Goal: Communication & Community: Answer question/provide support

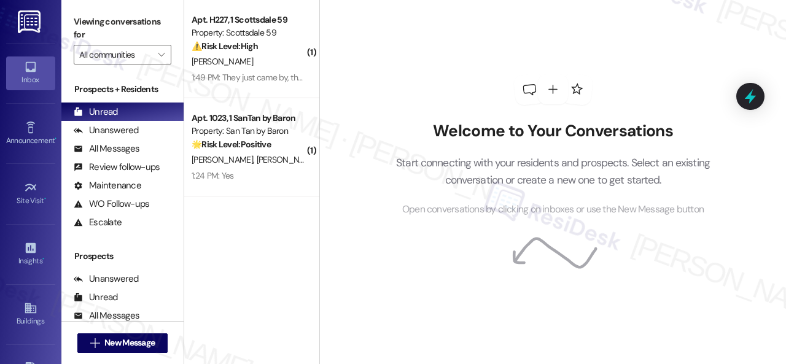
click at [281, 154] on div "[PERSON_NAME] [PERSON_NAME]" at bounding box center [248, 159] width 116 height 15
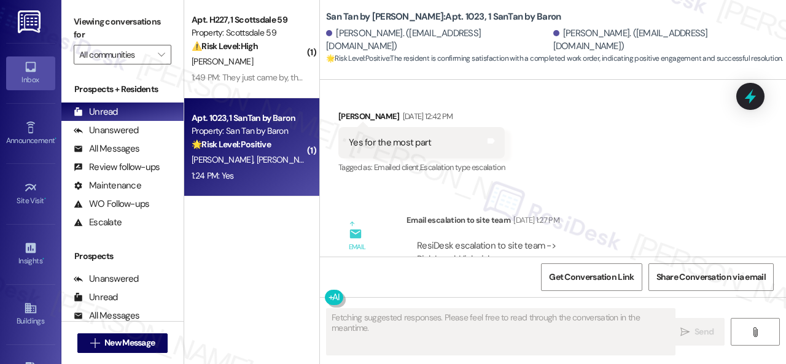
scroll to position [2409, 0]
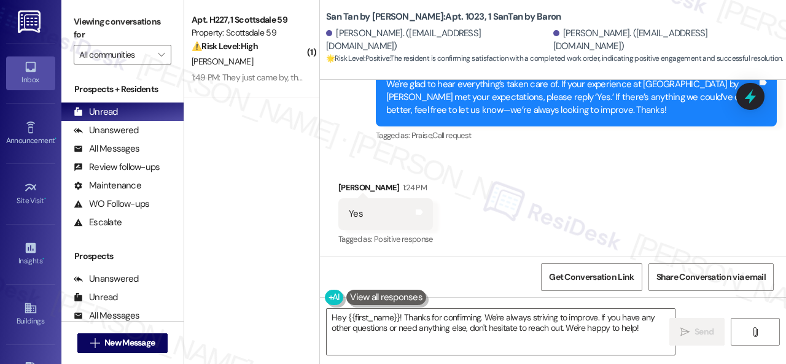
click at [389, 176] on div "Received via SMS [PERSON_NAME] 1:24 PM Yes Tags and notes Tagged as: Positive r…" at bounding box center [385, 214] width 113 height 85
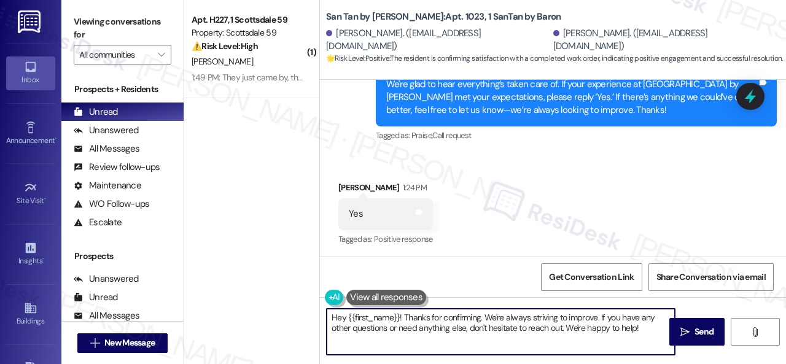
drag, startPoint x: 649, startPoint y: 331, endPoint x: 267, endPoint y: 326, distance: 382.6
click at [267, 326] on div "( 1 ) Apt. H227, 1 Scottsdale 59 Property: Scottsdale 59 ⚠️ Risk Level: High Th…" at bounding box center [485, 182] width 602 height 364
paste textarea "I'm glad you are satisfied with your home. Have you written a review for us bef…"
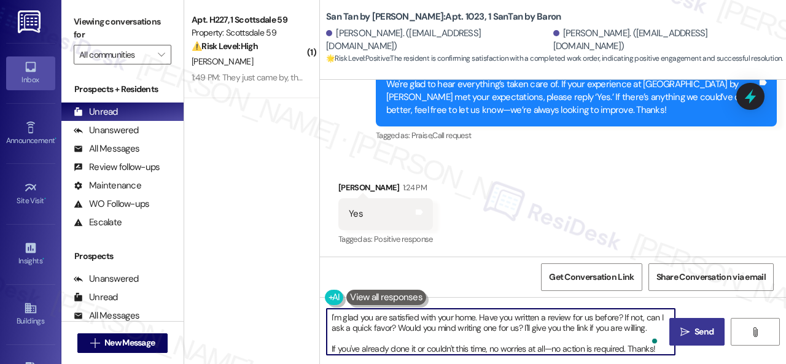
type textarea "I'm glad you are satisfied with your home. Have you written a review for us bef…"
click at [682, 325] on span " Send" at bounding box center [697, 331] width 39 height 13
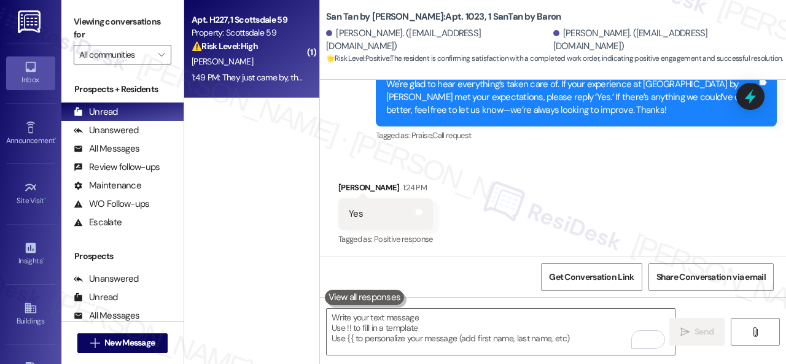
click at [263, 74] on div "1:49 PM: They just came by, thank you, nothing was done:( Why wont be here next…" at bounding box center [426, 77] width 468 height 11
type textarea "Fetching suggested responses. Please feel free to read through the conversation…"
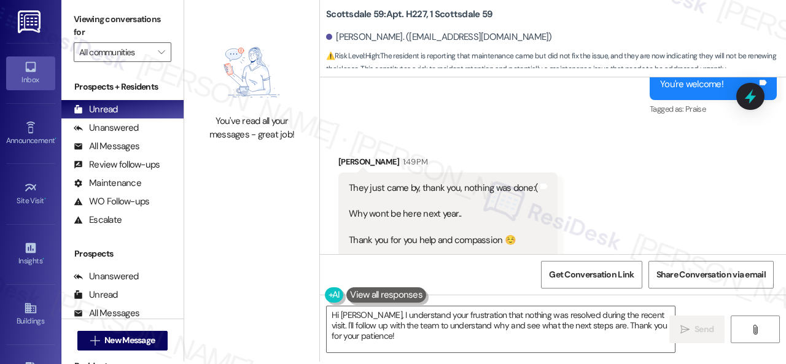
scroll to position [4, 0]
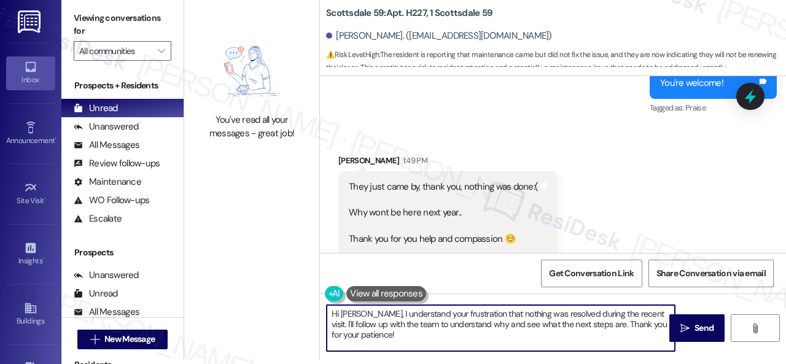
drag, startPoint x: 391, startPoint y: 335, endPoint x: 287, endPoint y: 289, distance: 113.0
click at [296, 294] on div "You've read all your messages - great job! Scottsdale 59: Apt. H227, 1 Scottsda…" at bounding box center [485, 178] width 602 height 364
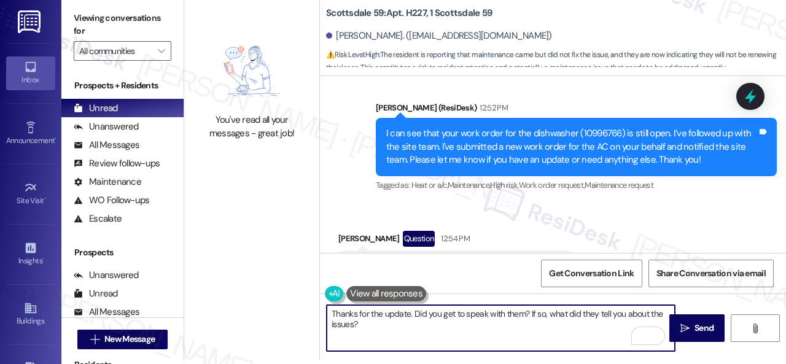
scroll to position [9916, 0]
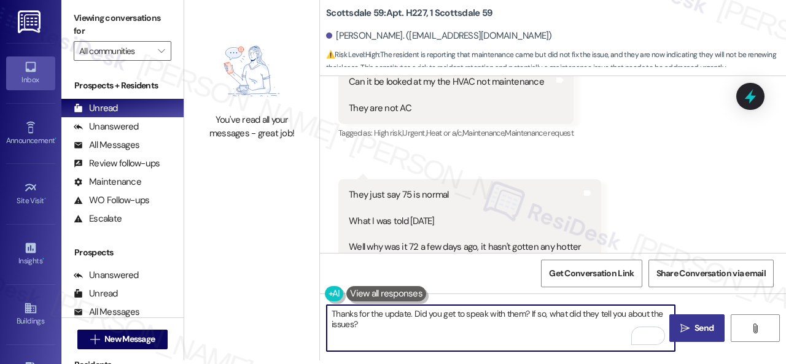
type textarea "Thanks for the update. Did you get to speak with them? If so, what did they tel…"
click at [680, 326] on icon "" at bounding box center [684, 329] width 9 height 10
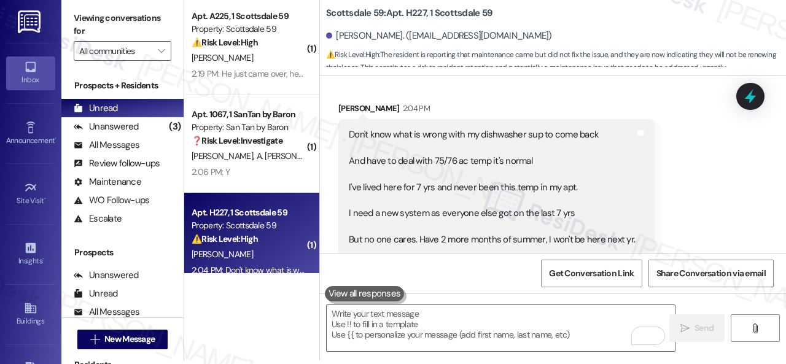
scroll to position [10899, 0]
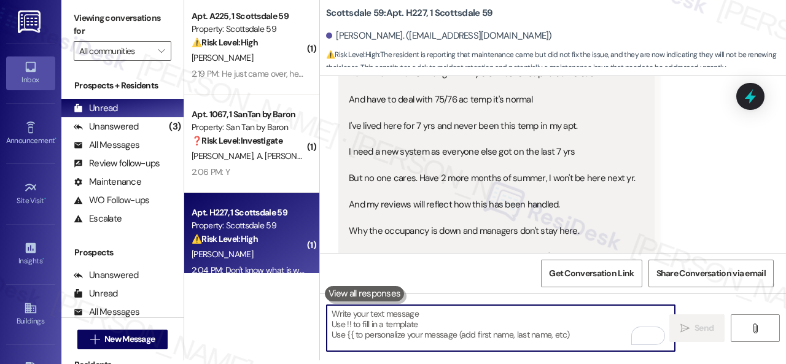
click at [415, 329] on textarea "To enrich screen reader interactions, please activate Accessibility in Grammarl…" at bounding box center [501, 328] width 348 height 46
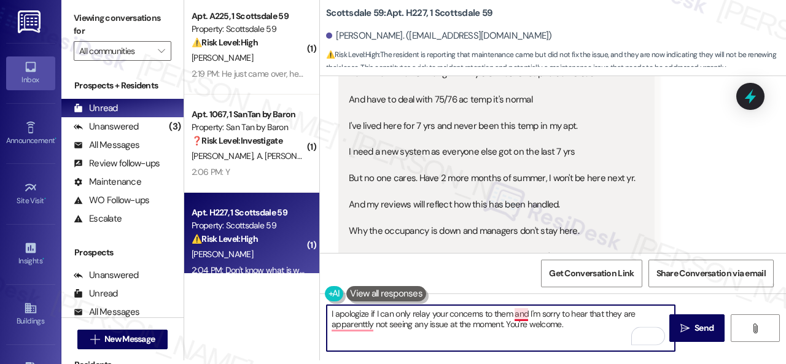
click at [523, 317] on textarea "I apologize if I can only relay your concerns to them and I'm sorry to hear tha…" at bounding box center [501, 328] width 348 height 46
click at [364, 324] on textarea "I apologize if I can only relay your concerns to them, and I'm sorry to hear th…" at bounding box center [501, 328] width 348 height 46
drag, startPoint x: 572, startPoint y: 329, endPoint x: 581, endPoint y: 327, distance: 8.8
click at [572, 329] on textarea "I apologize if I can only relay your concerns to them, and I'm sorry to hear th…" at bounding box center [501, 328] width 348 height 46
type textarea "I apologize if I can only relay your concerns to them, and I'm sorry to hear th…"
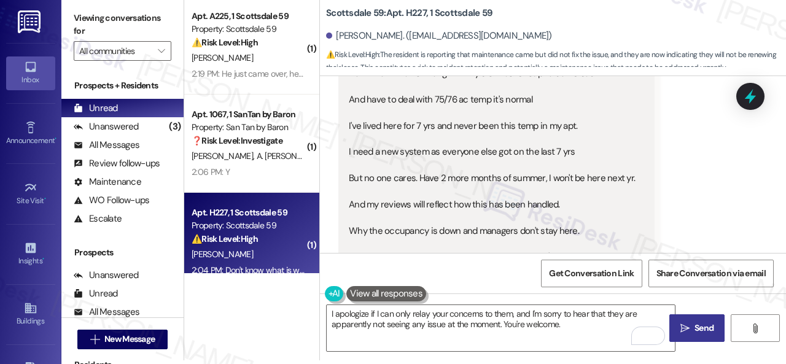
click at [695, 327] on span "Send" at bounding box center [704, 328] width 19 height 13
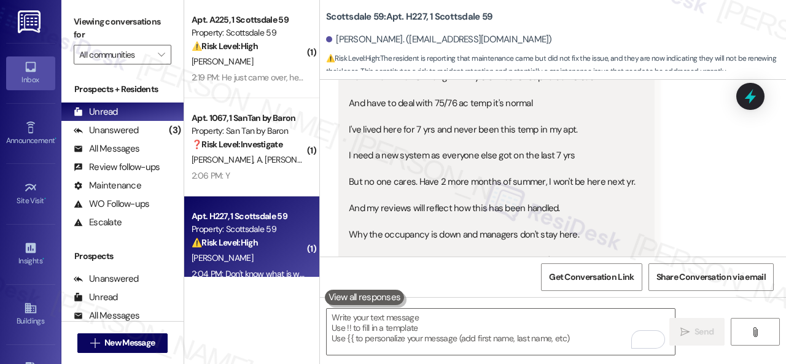
scroll to position [10898, 0]
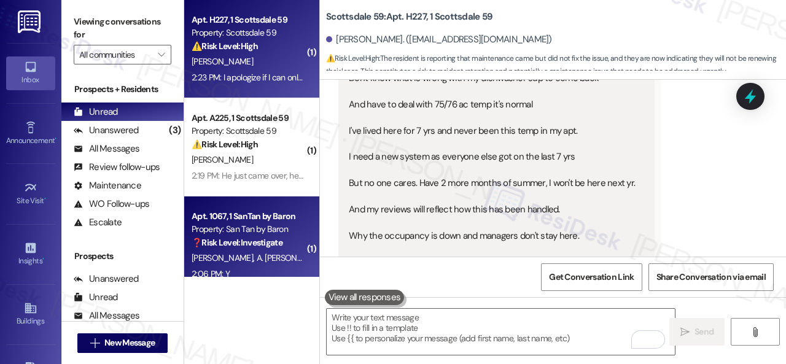
click at [272, 230] on div "Property: San Tan by Baron" at bounding box center [249, 229] width 114 height 13
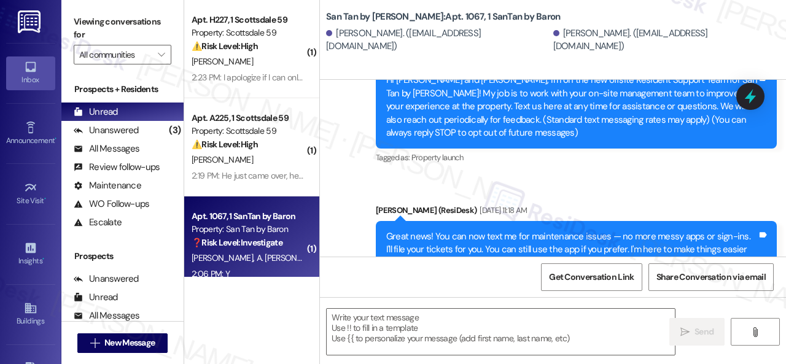
type textarea "Fetching suggested responses. Please feel free to read through the conversation…"
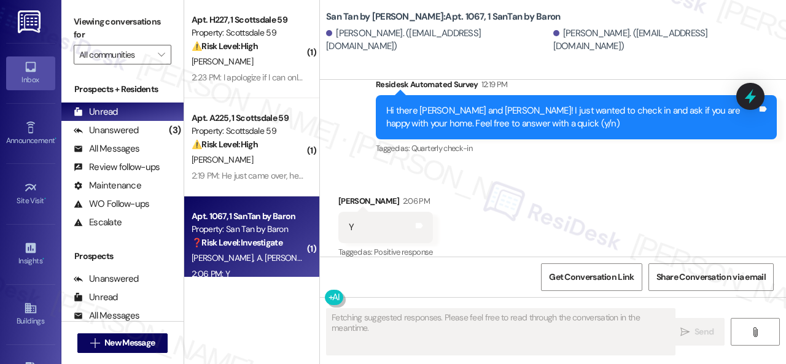
scroll to position [562, 0]
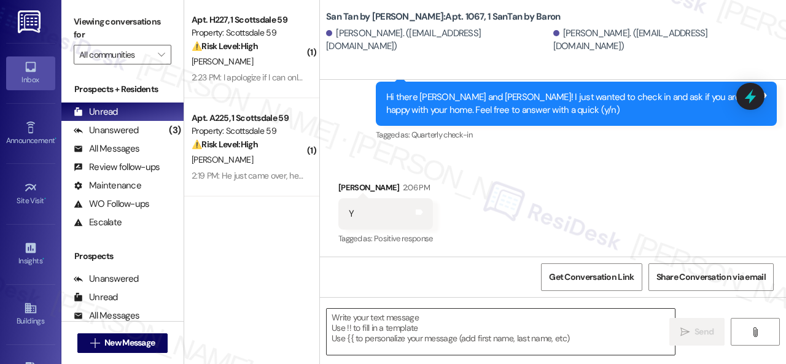
click at [383, 327] on textarea at bounding box center [501, 332] width 348 height 46
paste textarea "I'm glad you are satisfied with your home. Have you written a review for us bef…"
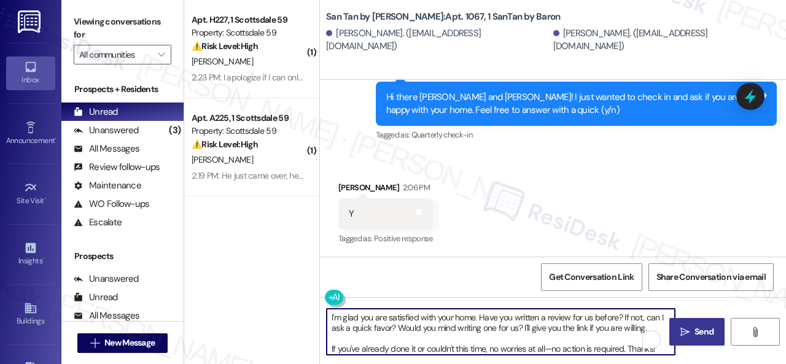
type textarea "I'm glad you are satisfied with your home. Have you written a review for us bef…"
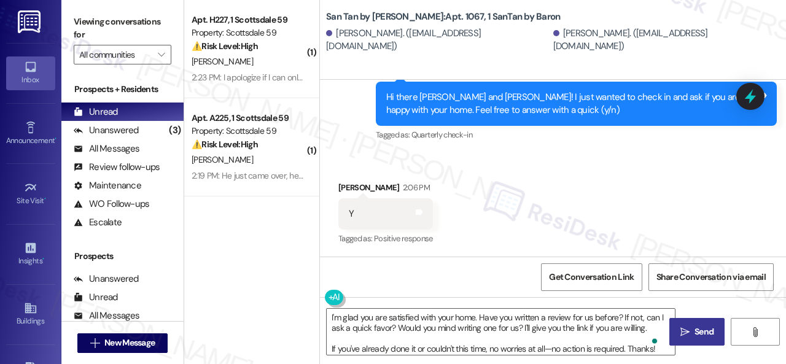
click at [687, 325] on button " Send" at bounding box center [696, 332] width 55 height 28
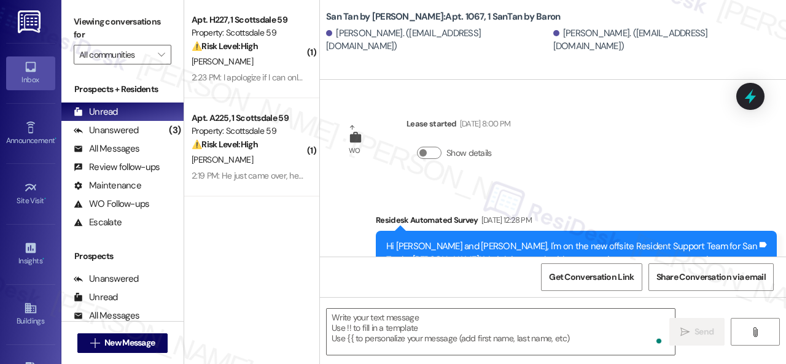
scroll to position [562, 0]
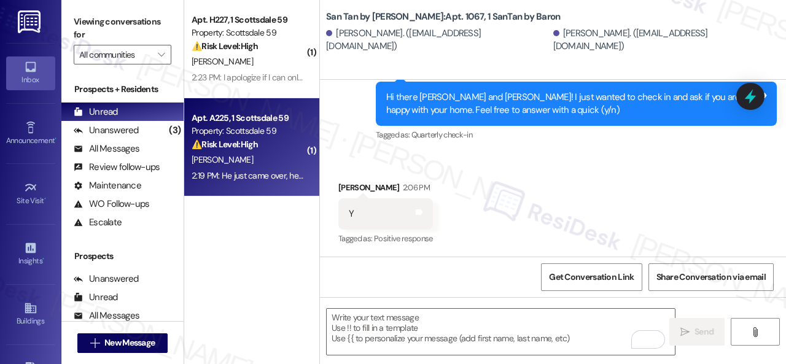
click at [282, 146] on div "⚠️ Risk Level: High The resident is reporting a potential issue with the AC sys…" at bounding box center [249, 144] width 114 height 13
type textarea "Fetching suggested responses. Please feel free to read through the conversation…"
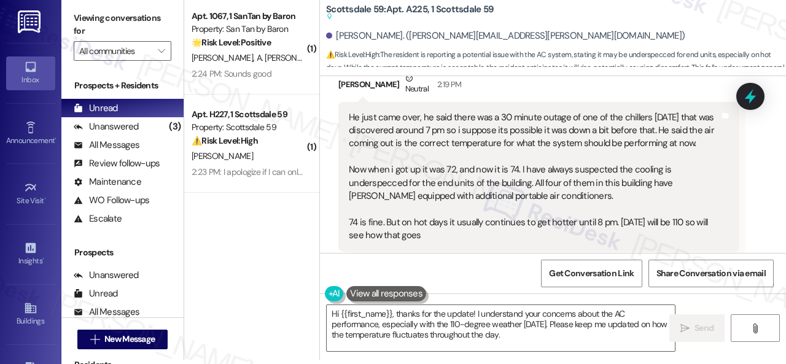
scroll to position [2280, 0]
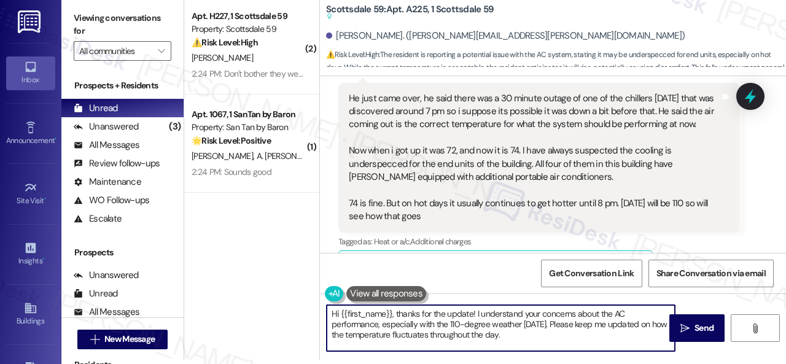
drag, startPoint x: 398, startPoint y: 314, endPoint x: 297, endPoint y: 313, distance: 100.7
click at [297, 313] on div "( 2 ) Apt. H227, 1 Scottsdale 59 Property: Scottsdale 59 ⚠️ Risk Level: High Th…" at bounding box center [485, 178] width 602 height 364
drag, startPoint x: 413, startPoint y: 310, endPoint x: 434, endPoint y: 363, distance: 56.8
click at [439, 353] on div "Thanks for the update! I understand your concerns about the AC performance, esp…" at bounding box center [553, 340] width 466 height 92
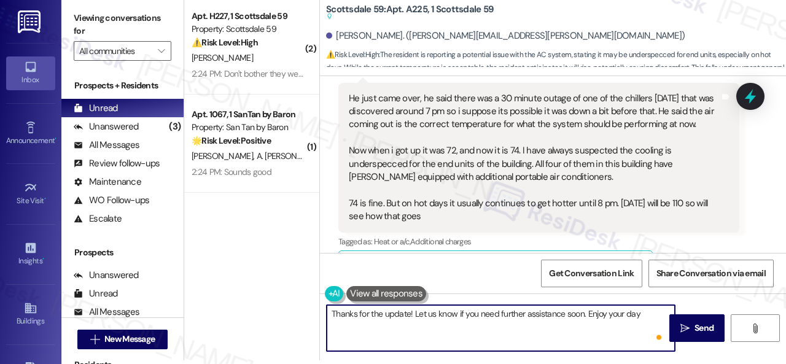
type textarea "Thanks for the update! Let us know if you need further assistance soon. Enjoy y…"
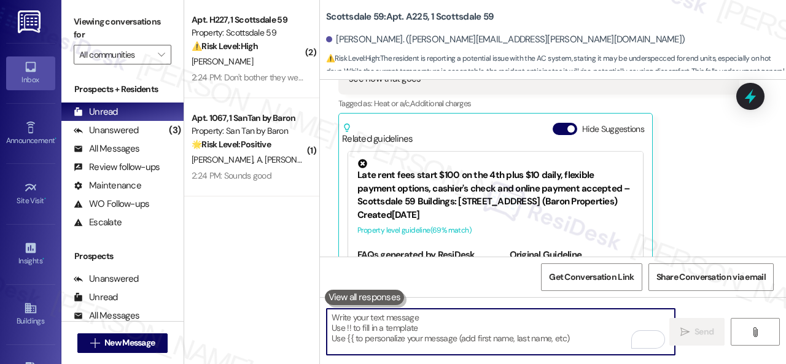
scroll to position [2404, 0]
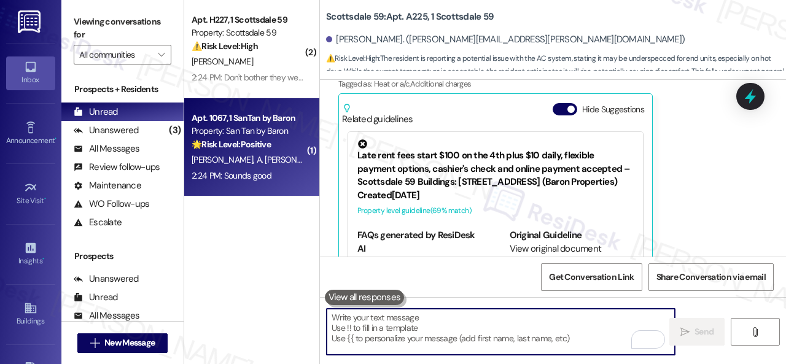
click at [282, 147] on div "🌟 Risk Level: Positive The conversation is about positive engagement and relati…" at bounding box center [249, 144] width 114 height 13
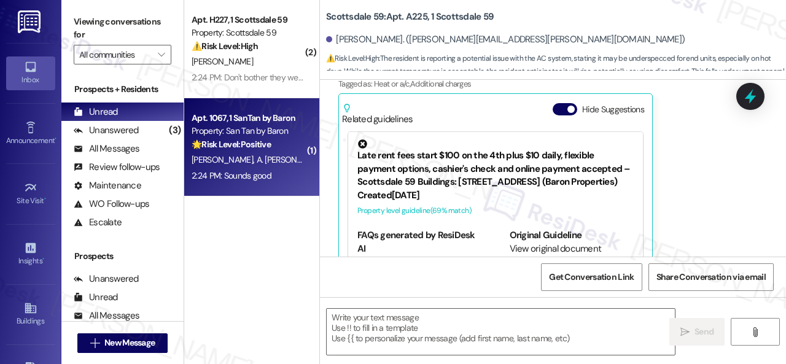
type textarea "Fetching suggested responses. Please feel free to read through the conversation…"
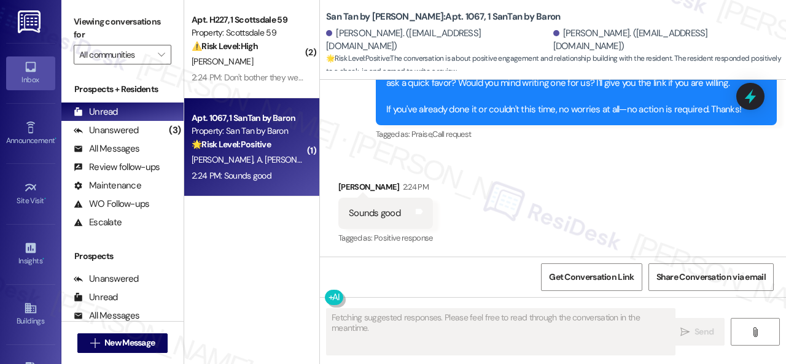
scroll to position [809, 0]
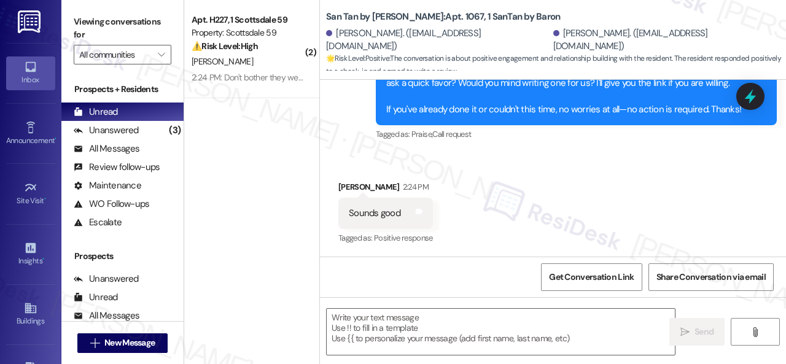
click at [419, 206] on div "Sounds good Tags and notes" at bounding box center [385, 213] width 95 height 31
click at [421, 212] on icon at bounding box center [419, 212] width 7 height 6
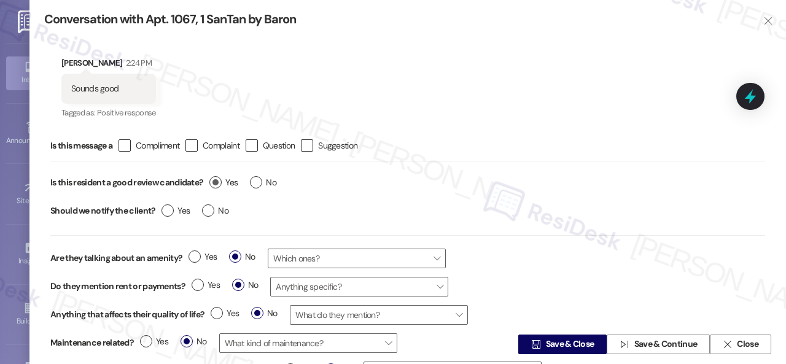
click at [216, 183] on label "Yes" at bounding box center [223, 182] width 28 height 13
click at [216, 183] on input "Yes" at bounding box center [223, 184] width 28 height 16
radio input "true"
click at [555, 340] on span "Save & Close" at bounding box center [570, 344] width 49 height 13
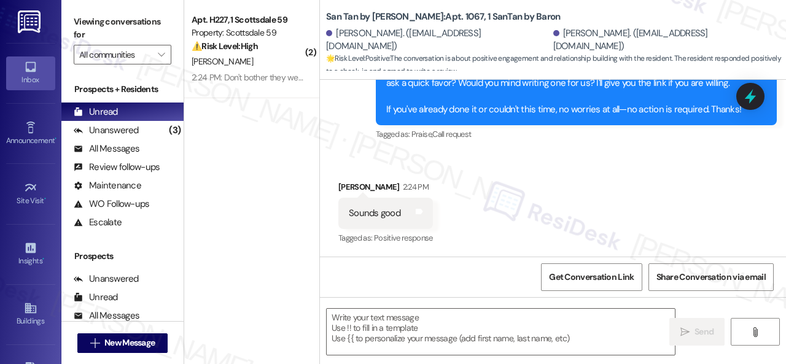
scroll to position [809, 0]
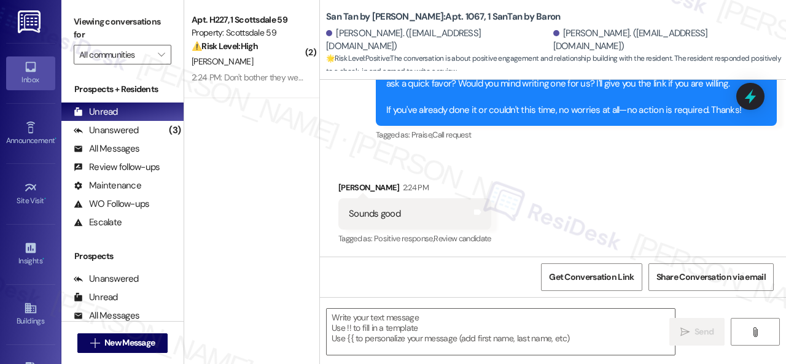
click at [376, 157] on div "Received via SMS Ashley Doerksen 2:24 PM Sounds good Tags and notes Tagged as: …" at bounding box center [553, 206] width 466 height 104
click at [402, 322] on textarea at bounding box center [501, 332] width 348 height 46
paste textarea "Thank you so much! It means a lot to us! Please take a moment to write a review…"
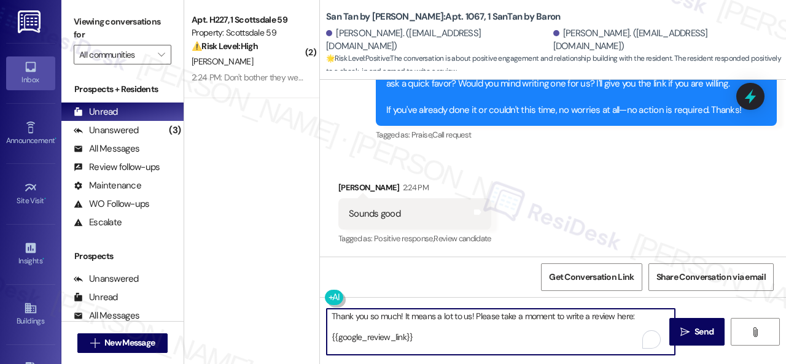
scroll to position [0, 0]
type textarea "Thank you so much! It means a lot to us! Please take a moment to write a review…"
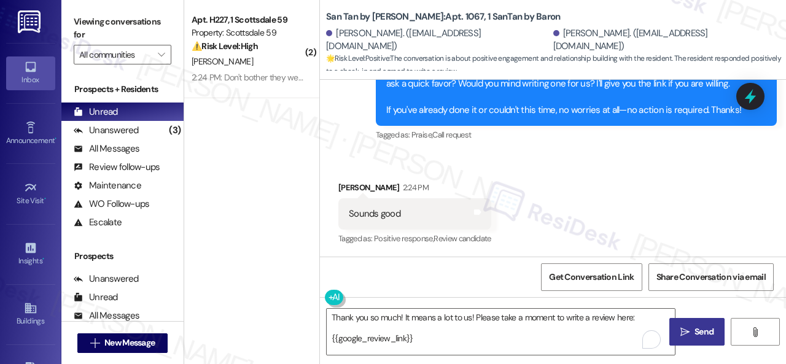
click at [701, 332] on span "Send" at bounding box center [704, 331] width 19 height 13
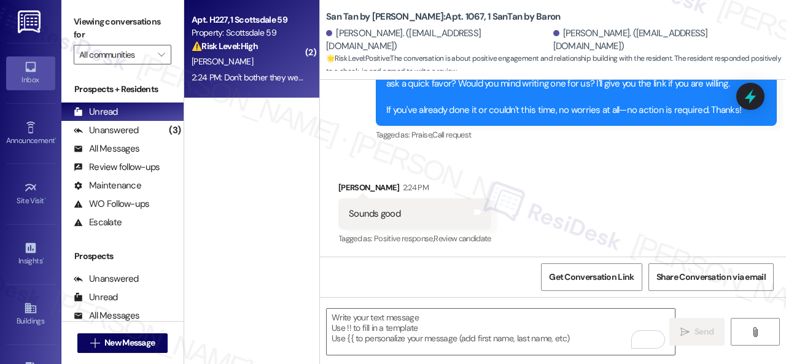
click at [262, 60] on div "[PERSON_NAME]" at bounding box center [248, 61] width 116 height 15
type textarea "Fetching suggested responses. Please feel free to read through the conversation…"
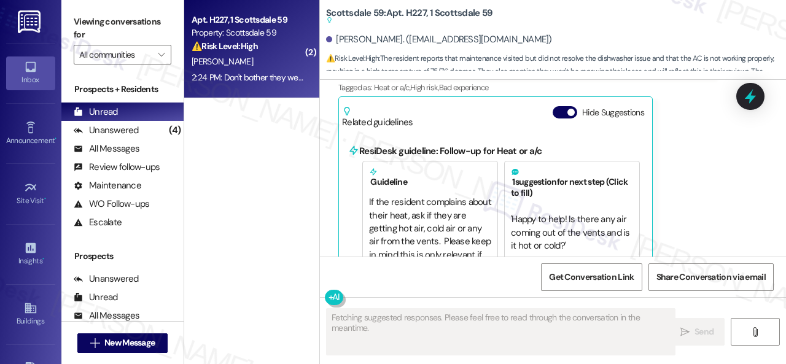
scroll to position [11201, 0]
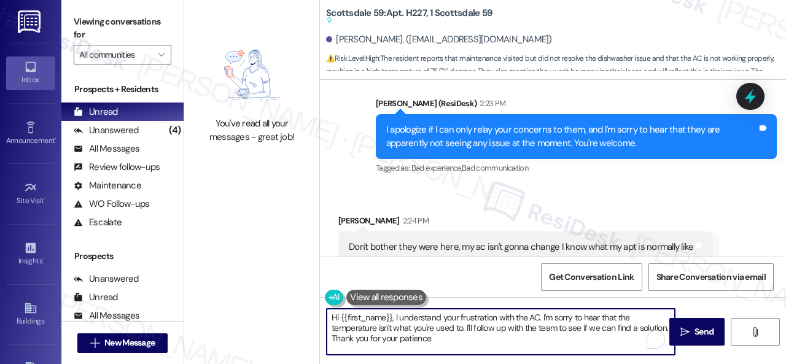
drag, startPoint x: 470, startPoint y: 342, endPoint x: 284, endPoint y: 306, distance: 190.1
click at [291, 306] on div "You've read all your messages - great job! Scottsdale 59: Apt. H227, 1 Scottsda…" at bounding box center [485, 182] width 602 height 364
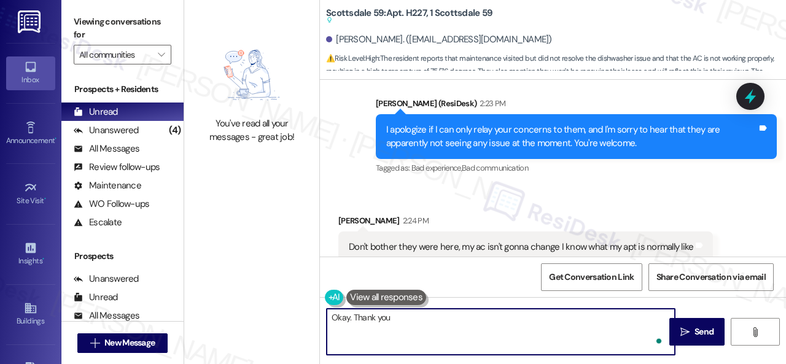
type textarea "Okay. Thank you."
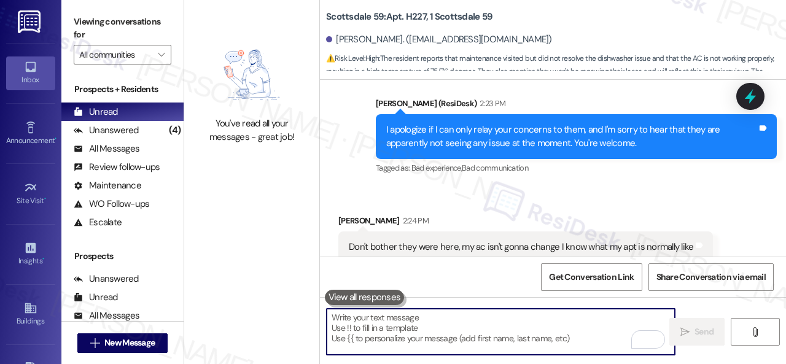
scroll to position [11204, 0]
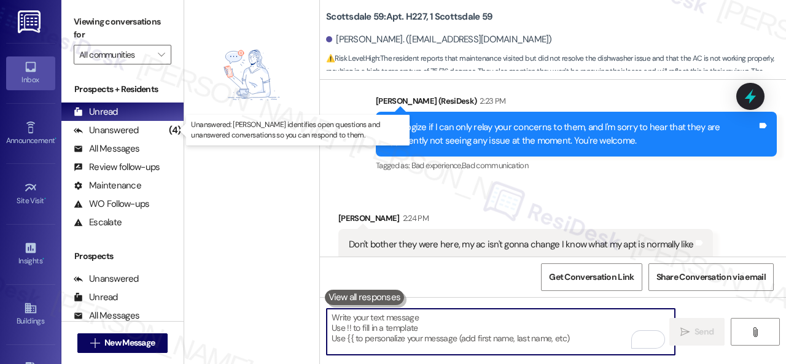
drag, startPoint x: 117, startPoint y: 132, endPoint x: 126, endPoint y: 99, distance: 34.4
click at [116, 132] on div "Unanswered" at bounding box center [106, 130] width 65 height 13
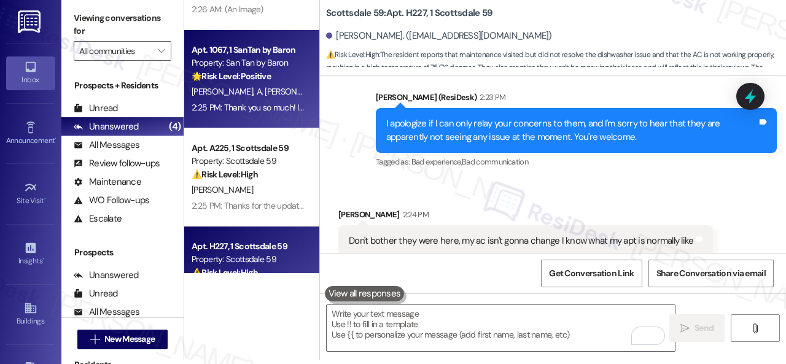
scroll to position [0, 0]
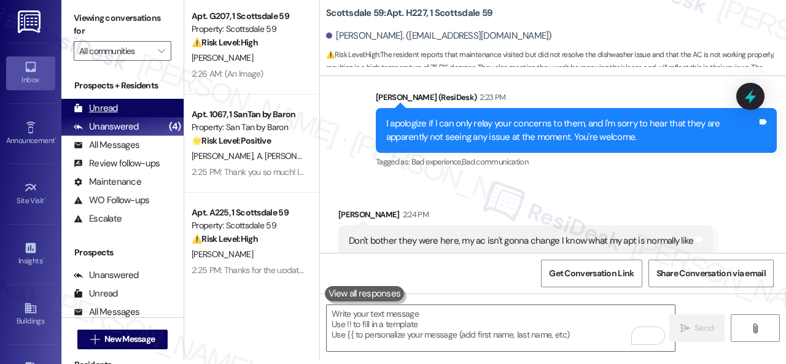
click at [107, 105] on div "Unread" at bounding box center [96, 108] width 44 height 13
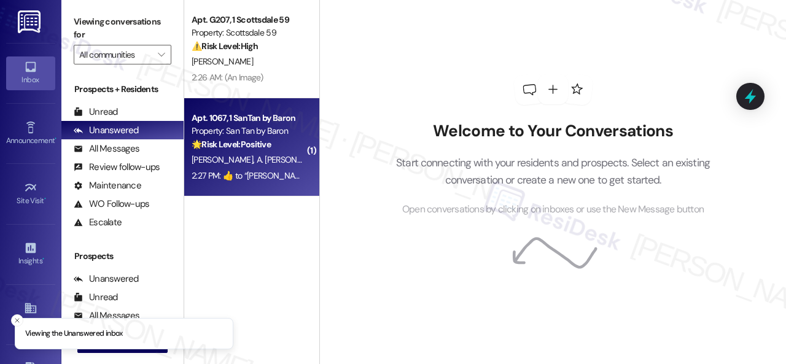
click at [271, 164] on span "A. [PERSON_NAME]" at bounding box center [292, 159] width 70 height 11
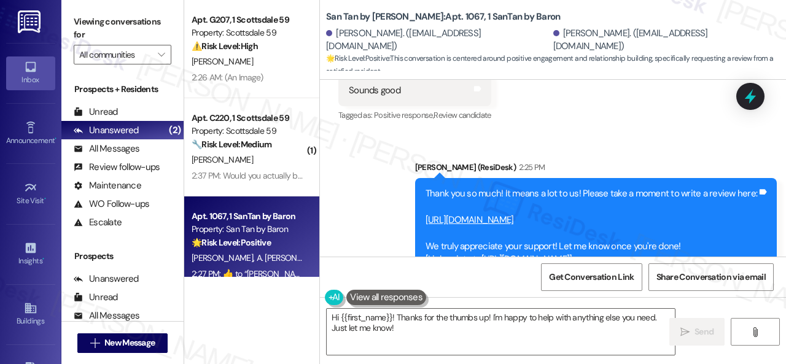
scroll to position [906, 0]
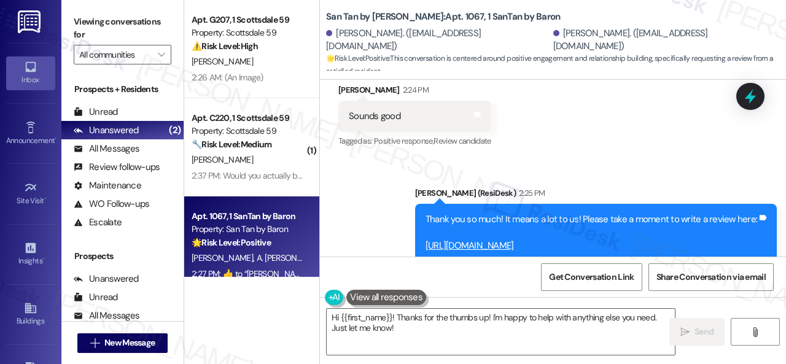
click at [677, 152] on div "Received via SMS [PERSON_NAME] 2:24 PM Sounds good Tags and notes Tagged as: Po…" at bounding box center [553, 108] width 466 height 104
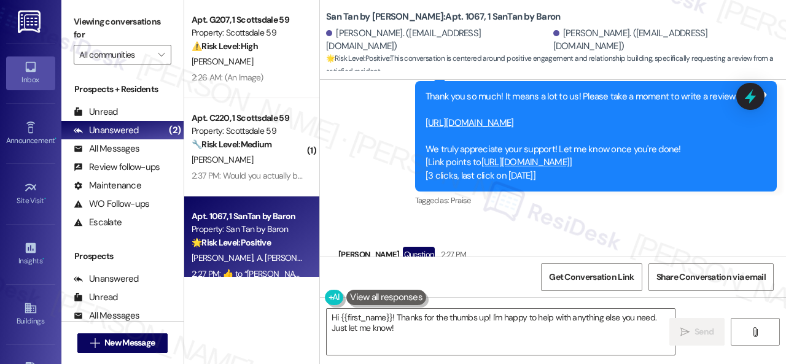
click at [498, 119] on link "[URL][DOMAIN_NAME]" at bounding box center [470, 123] width 88 height 12
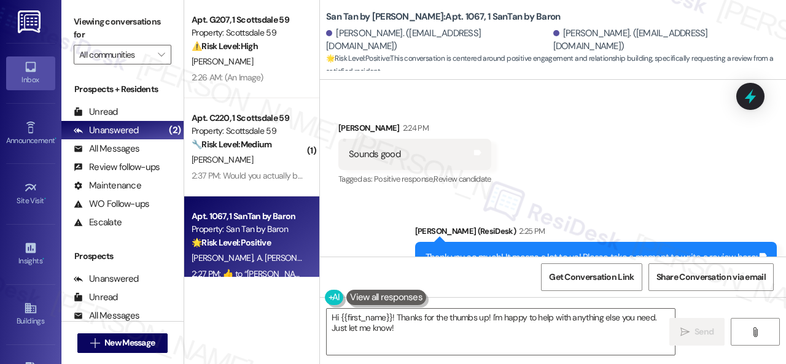
scroll to position [845, 0]
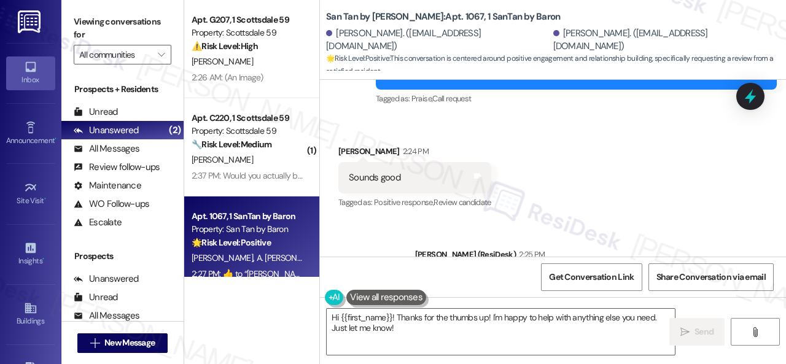
click at [561, 147] on div "Received via SMS [PERSON_NAME] 2:24 PM Sounds good Tags and notes Tagged as: Po…" at bounding box center [553, 169] width 466 height 104
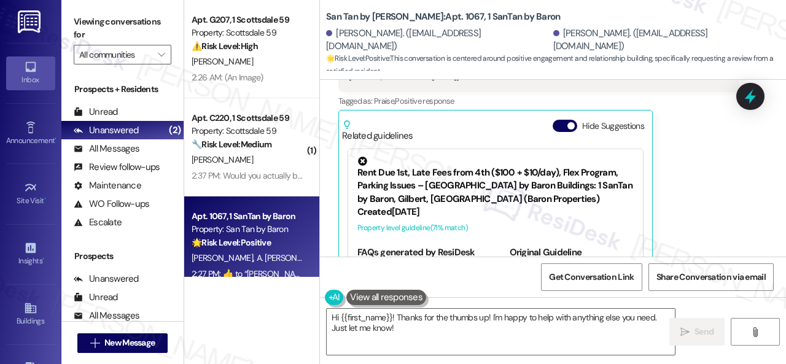
scroll to position [1398, 0]
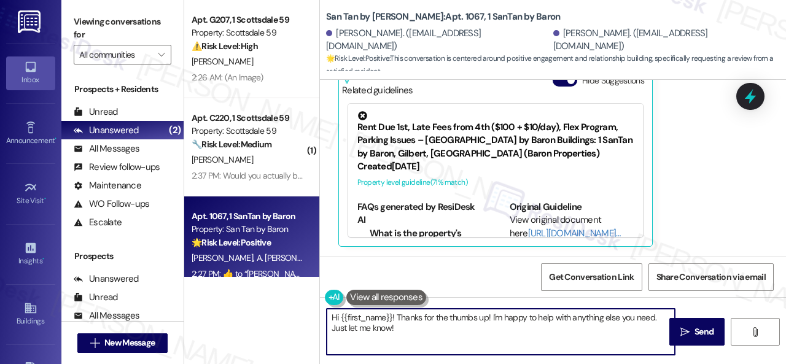
drag, startPoint x: 411, startPoint y: 332, endPoint x: 586, endPoint y: 303, distance: 177.5
click at [290, 294] on div "Apt. G207, 1 Scottsdale 59 Property: Scottsdale 59 ⚠️ Risk Level: High The resi…" at bounding box center [485, 182] width 602 height 364
paste textarea "Thank you so much for the kind words, {{first_name}}! We truly appreciate you t…"
drag, startPoint x: 469, startPoint y: 317, endPoint x: 521, endPoint y: 316, distance: 51.6
click at [521, 316] on textarea "Thank you so much for the kind words, {{first_name}}! We truly appreciate you t…" at bounding box center [501, 332] width 348 height 46
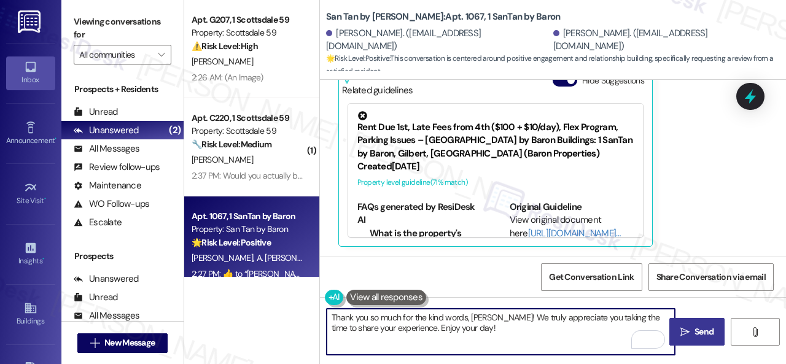
type textarea "Thank you so much for the kind words, Ashley! We truly appreciate you taking th…"
click at [696, 334] on span "Send" at bounding box center [704, 331] width 19 height 13
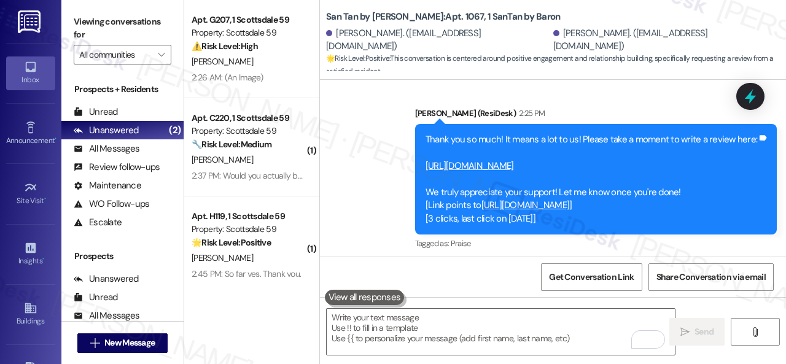
scroll to position [968, 0]
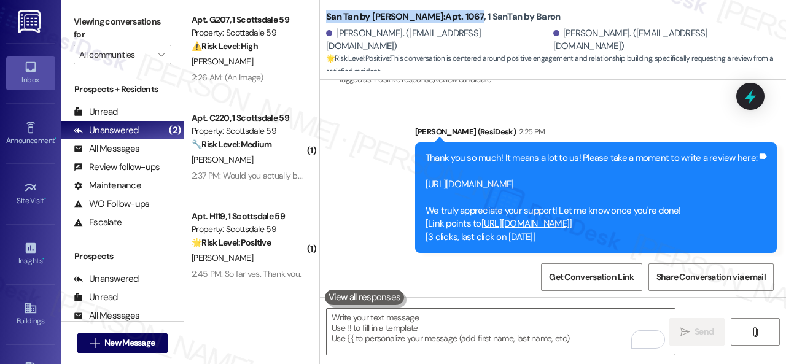
drag, startPoint x: 327, startPoint y: 18, endPoint x: 434, endPoint y: 17, distance: 107.5
click at [434, 17] on b "San Tan by Baron: Apt. 1067, 1 SanTan by Baron" at bounding box center [443, 16] width 234 height 13
copy b "San Tan by Baron: Apt. 1067"
click at [567, 273] on span "Get Conversation Link" at bounding box center [591, 277] width 85 height 13
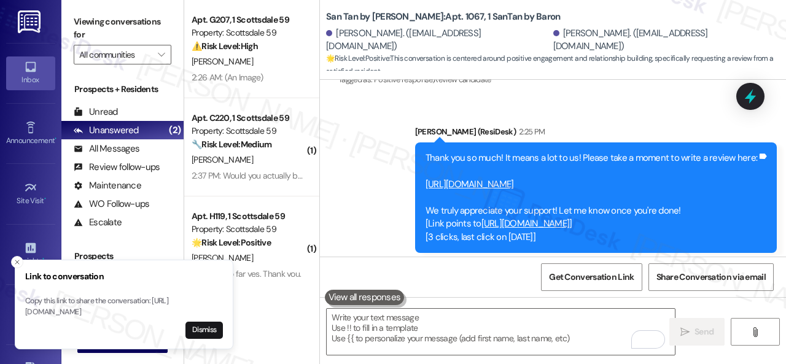
click at [508, 95] on div "Received via SMS Ashley Doerksen 2:24 PM Sounds good Tags and notes Tagged as: …" at bounding box center [553, 46] width 466 height 104
drag, startPoint x: 19, startPoint y: 252, endPoint x: 36, endPoint y: 114, distance: 138.6
click at [19, 259] on icon "Close toast" at bounding box center [17, 262] width 7 height 7
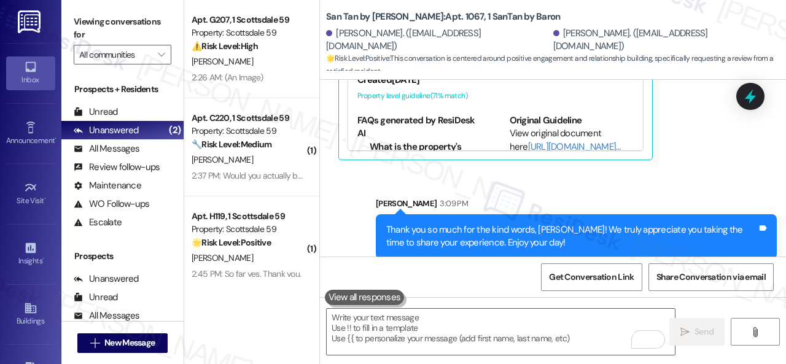
scroll to position [1497, 0]
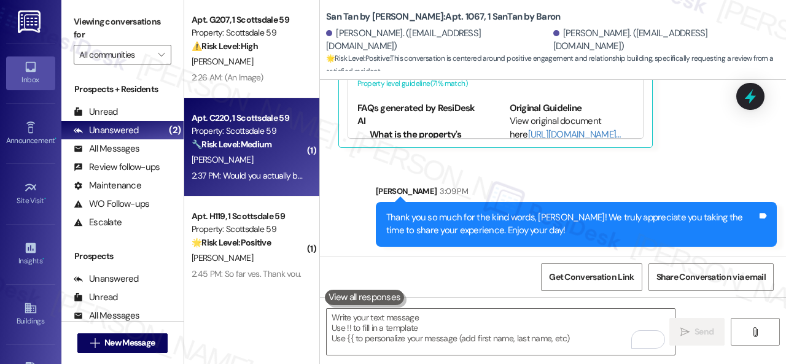
click at [253, 153] on div "W. Gertsch" at bounding box center [248, 159] width 116 height 15
type textarea "Fetching suggested responses. Please feel free to read through the conversation…"
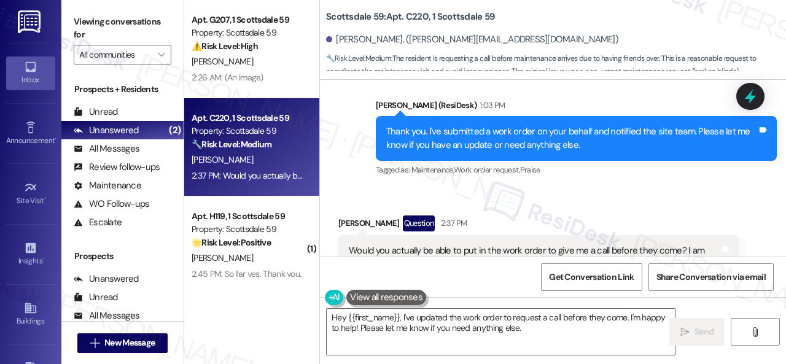
scroll to position [2044, 0]
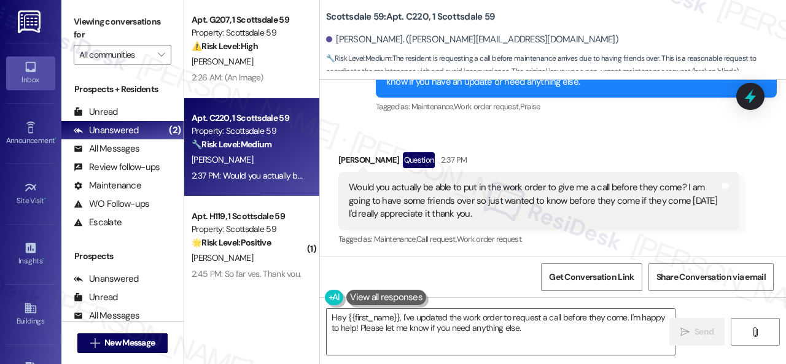
click at [598, 238] on div "Tagged as: Maintenance , Click to highlight conversations about Maintenance Cal…" at bounding box center [538, 239] width 401 height 18
click at [623, 244] on div "Tagged as: Maintenance , Click to highlight conversations about Maintenance Cal…" at bounding box center [538, 239] width 401 height 18
drag, startPoint x: 535, startPoint y: 332, endPoint x: 165, endPoint y: 265, distance: 376.3
click at [166, 266] on div "Viewing conversations for All communities  Prospects + Residents Unread (0) Un…" at bounding box center [423, 182] width 725 height 364
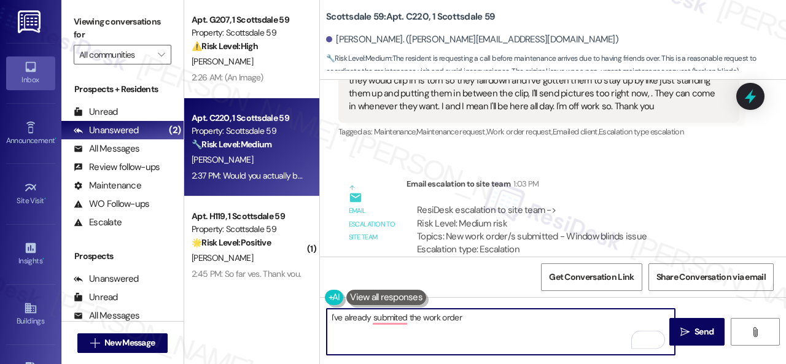
scroll to position [1737, 0]
paste textarea "I apologize if I cannot confirm when the maintenance team will visit your apart…"
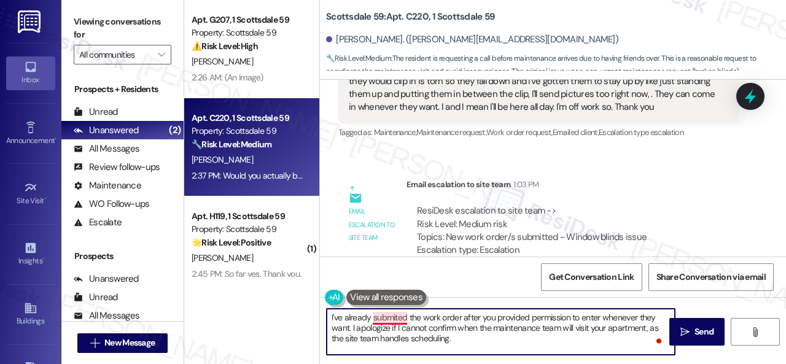
click at [392, 313] on textarea "I've already submited the work order after you provided permission to enter whe…" at bounding box center [501, 332] width 348 height 46
click at [450, 339] on textarea "I've already submitted the work order after you provided permission to enter wh…" at bounding box center [501, 332] width 348 height 46
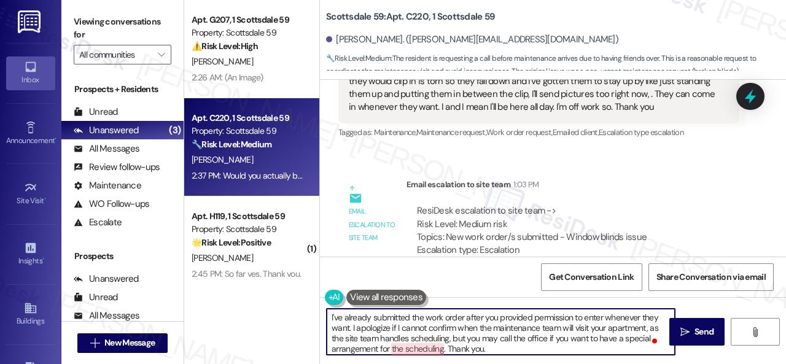
click at [411, 347] on textarea "I've already submitted the work order after you provided permission to enter wh…" at bounding box center [501, 332] width 348 height 46
click at [413, 350] on textarea "I've already submitted the work order after you provided permission to enter wh…" at bounding box center [501, 332] width 348 height 46
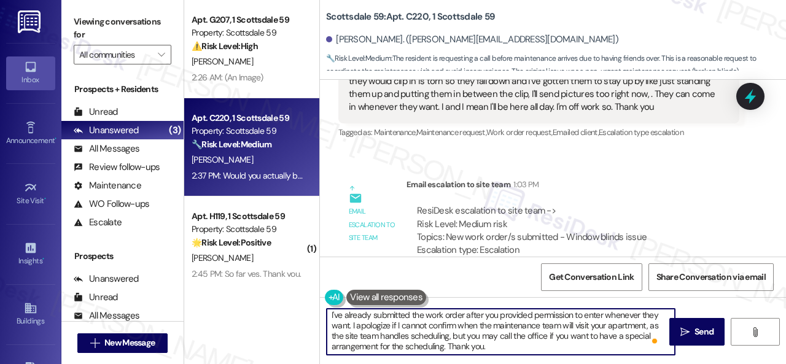
scroll to position [2, 0]
click at [507, 352] on textarea "I've already submitted the work order after you provided permission to enter wh…" at bounding box center [501, 332] width 348 height 46
type textarea "I've already submitted the work order after you provided permission to enter wh…"
click at [686, 335] on span " Send" at bounding box center [697, 331] width 39 height 13
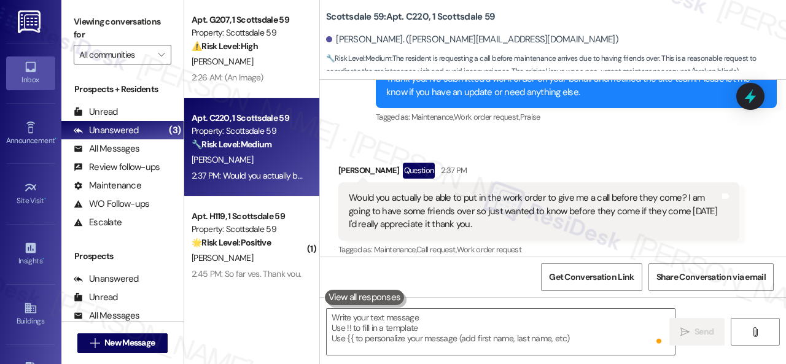
scroll to position [2044, 0]
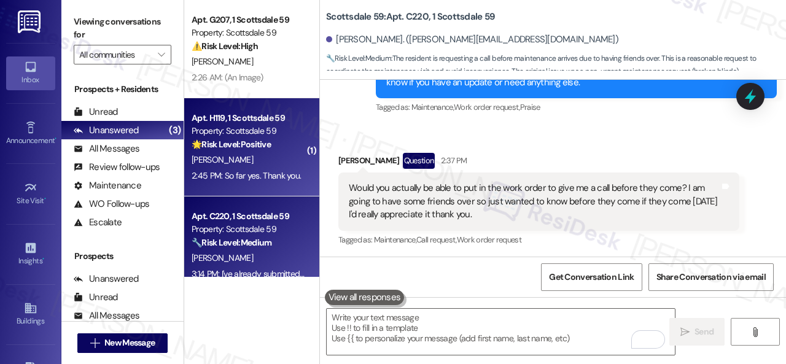
click at [254, 158] on div "Y. Simon" at bounding box center [248, 159] width 116 height 15
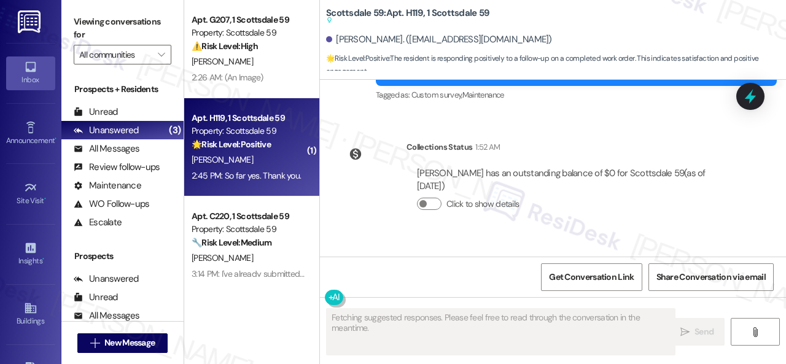
scroll to position [1607, 0]
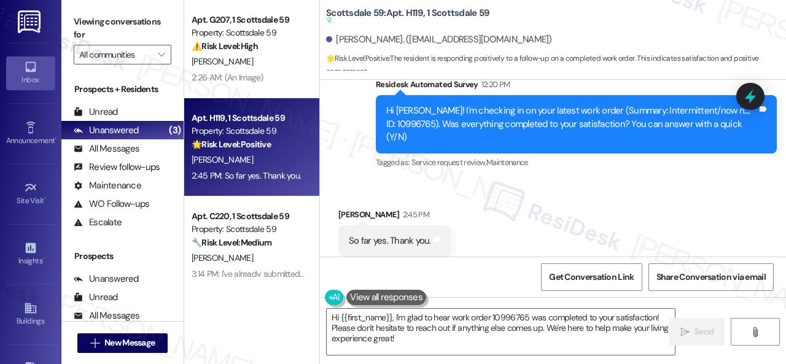
drag, startPoint x: 348, startPoint y: 154, endPoint x: 383, endPoint y: 211, distance: 67.8
click at [348, 181] on div "Received via SMS Yelena Simon 2:45 PM So far yes. Thank you. Tags and notes Tag…" at bounding box center [553, 233] width 466 height 104
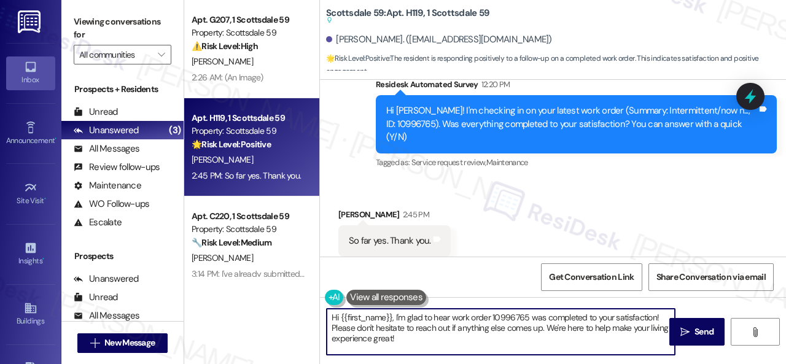
drag, startPoint x: 276, startPoint y: 295, endPoint x: 503, endPoint y: 319, distance: 227.9
click at [275, 294] on div "Apt. G207, 1 Scottsdale 59 Property: Scottsdale 59 ⚠️ Risk Level: High The resi…" at bounding box center [485, 182] width 602 height 364
paste textarea "We're glad to hear everything’s taken care of. If your experience at {{property…"
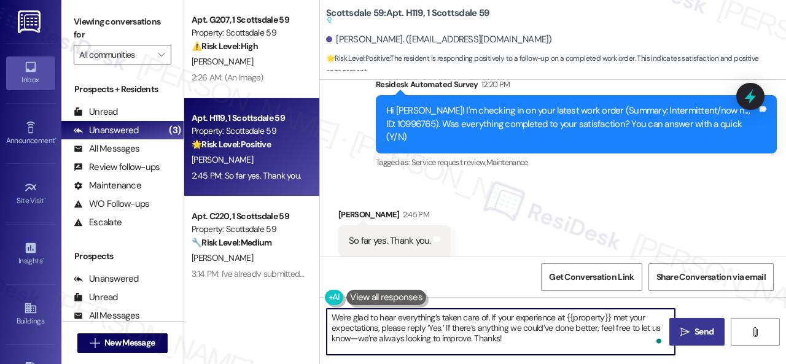
type textarea "We're glad to hear everything’s taken care of. If your experience at {{property…"
click at [679, 322] on button " Send" at bounding box center [696, 332] width 55 height 28
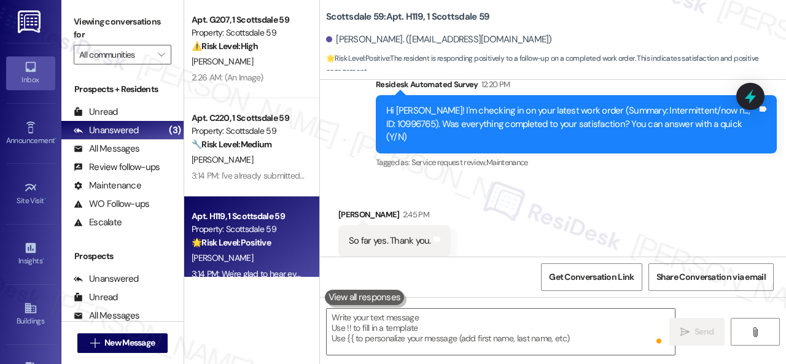
scroll to position [17, 0]
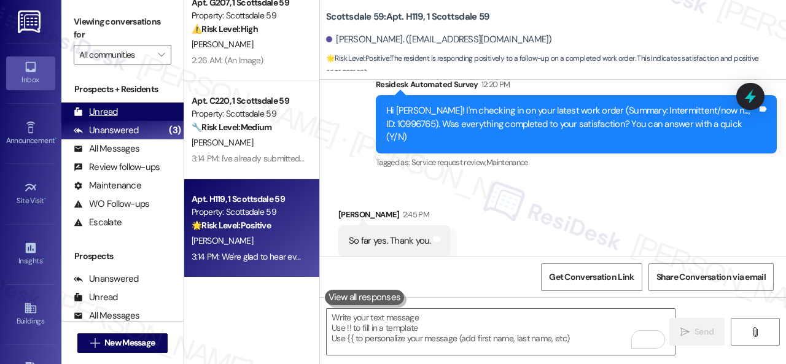
click at [103, 111] on div "Unread" at bounding box center [96, 112] width 44 height 13
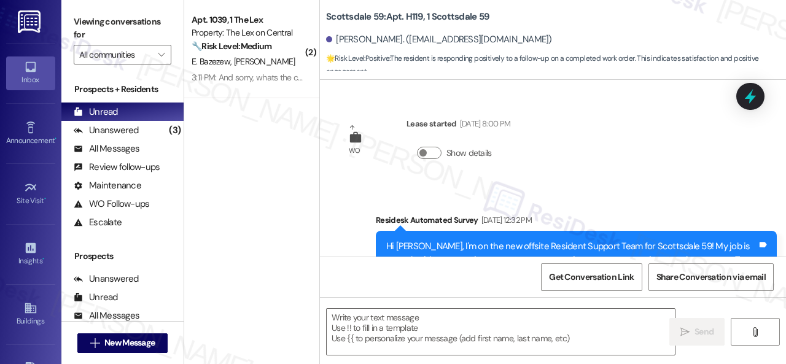
type textarea "Fetching suggested responses. Please feel free to read through the conversation…"
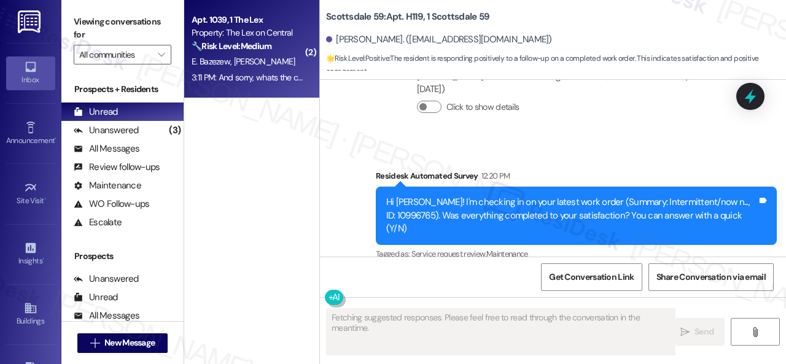
scroll to position [1607, 0]
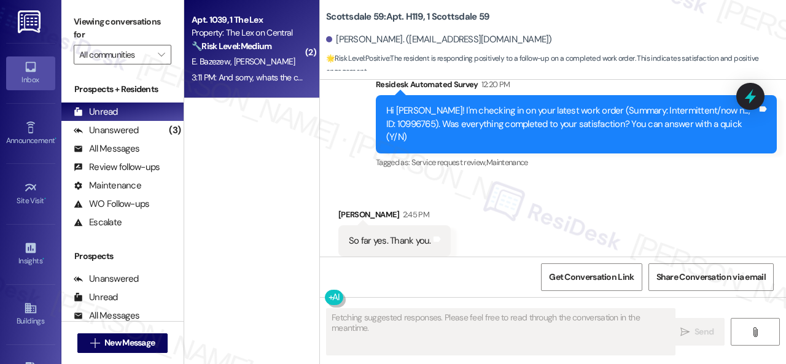
click at [261, 70] on div "3:11 PM: And sorry, whats the code for the gym? 3:11 PM: And sorry, whats the c…" at bounding box center [248, 77] width 116 height 15
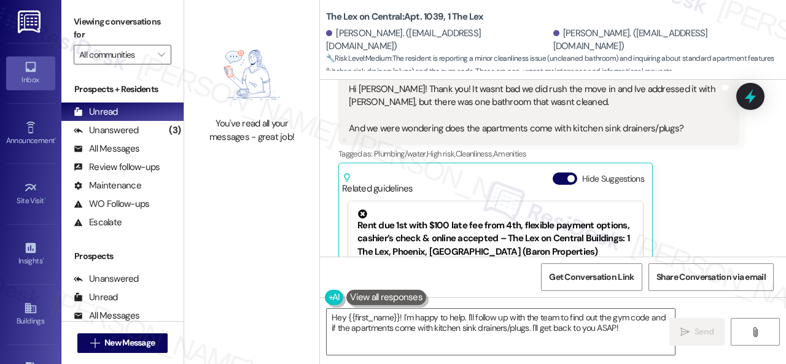
scroll to position [450, 0]
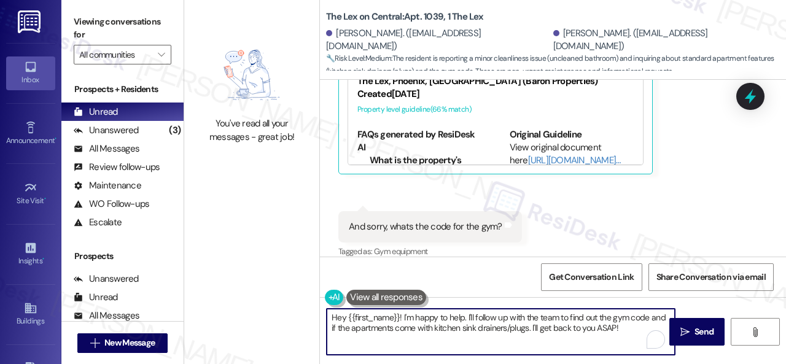
click at [463, 314] on textarea "Hey {{first_name}}! I'm happy to help. I'll follow up with the team to find out…" at bounding box center [501, 332] width 348 height 46
drag, startPoint x: 404, startPoint y: 315, endPoint x: 310, endPoint y: 316, distance: 94.6
click at [310, 316] on div "You've read all your messages - great job! The Lex on Central: Apt. 1039, 1 The…" at bounding box center [485, 182] width 602 height 364
type textarea "I'm happy to help. I'll follow up with the team to find out the gym code and if…"
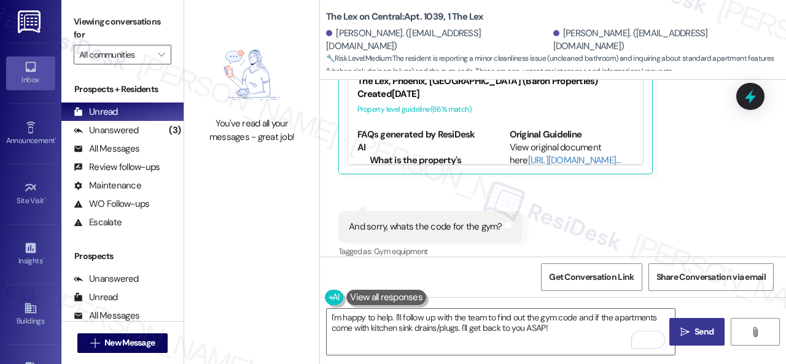
click at [695, 330] on span "Send" at bounding box center [704, 331] width 19 height 13
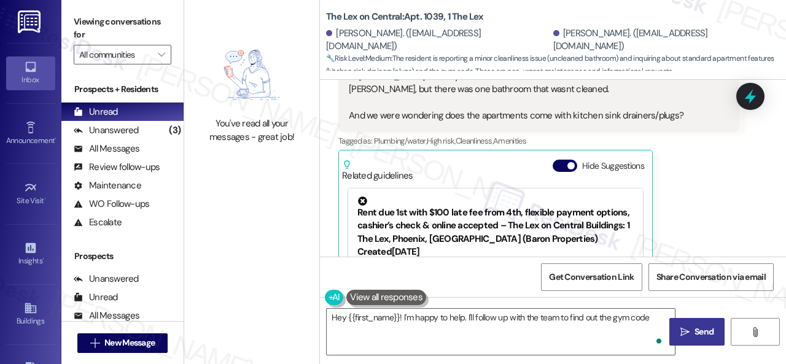
scroll to position [265, 0]
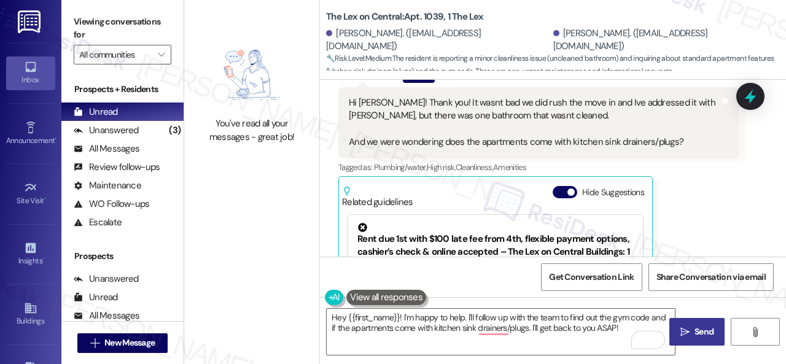
drag, startPoint x: 338, startPoint y: 270, endPoint x: 376, endPoint y: 280, distance: 40.1
click at [338, 270] on div "Get Conversation Link Share Conversation via email" at bounding box center [553, 277] width 466 height 41
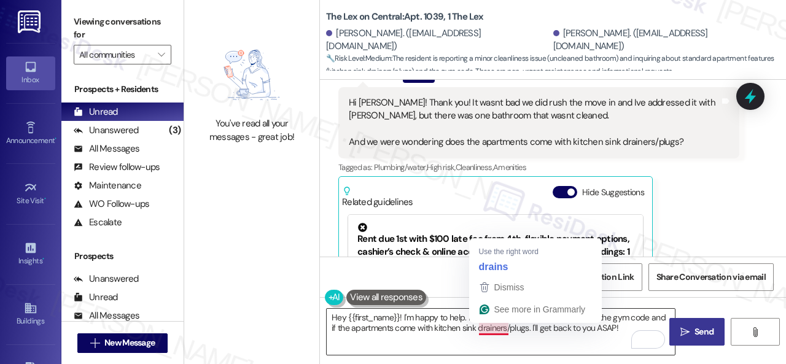
click at [499, 331] on textarea "Hey {{first_name}}! I'm happy to help. I'll follow up with the team to find out…" at bounding box center [501, 332] width 348 height 46
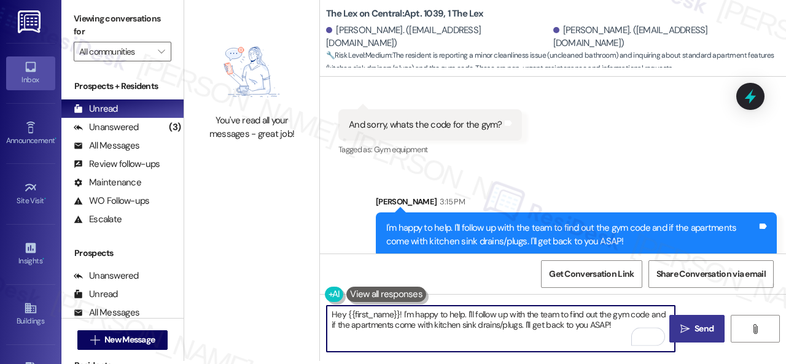
scroll to position [4, 0]
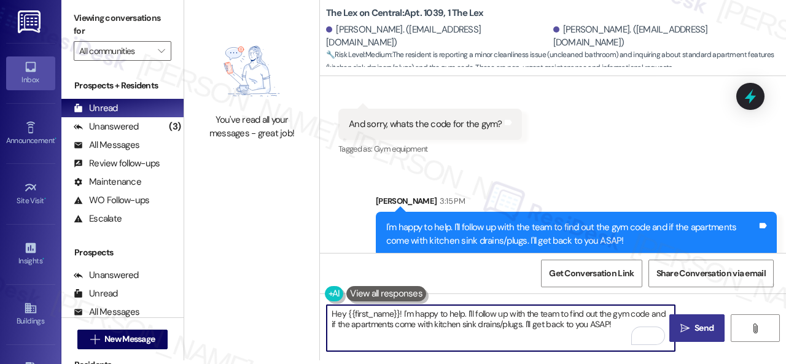
type textarea "Hey {{first_name}}! I'm happy to help. I'll follow up with the team to find out…"
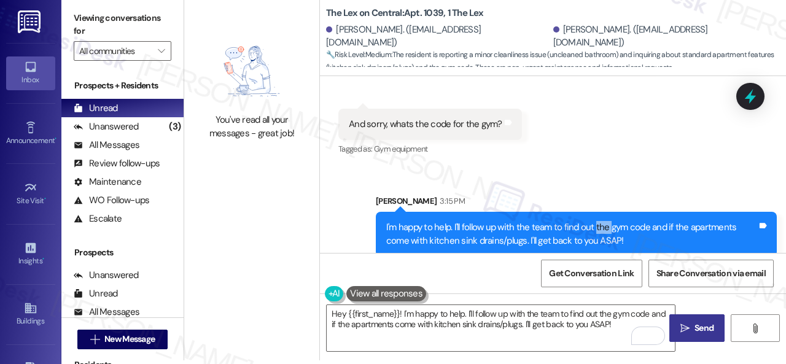
drag, startPoint x: 594, startPoint y: 214, endPoint x: 611, endPoint y: 214, distance: 16.6
click at [611, 221] on div "I'm happy to help. I'll follow up with the team to find out the gym code and if…" at bounding box center [571, 234] width 371 height 26
click at [581, 221] on div "I'm happy to help. I'll follow up with the team to find out the gym code and if…" at bounding box center [571, 234] width 371 height 26
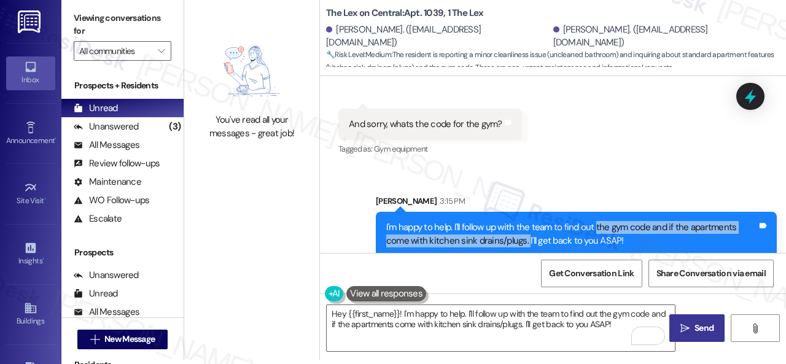
drag, startPoint x: 593, startPoint y: 214, endPoint x: 526, endPoint y: 232, distance: 69.7
click at [526, 232] on div "I'm happy to help. I'll follow up with the team to find out the gym code and if…" at bounding box center [571, 234] width 371 height 26
copy div "the gym code and if the apartments come with kitchen sink drains/plugs."
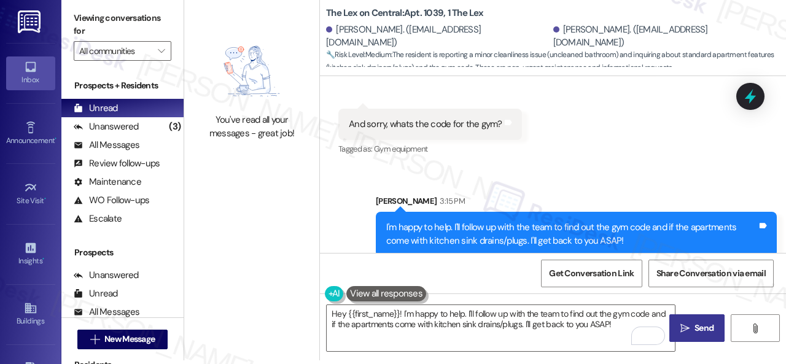
click at [592, 167] on div "Sent via SMS Sarah 3:15 PM I'm happy to help. I'll follow up with the team to f…" at bounding box center [553, 216] width 466 height 99
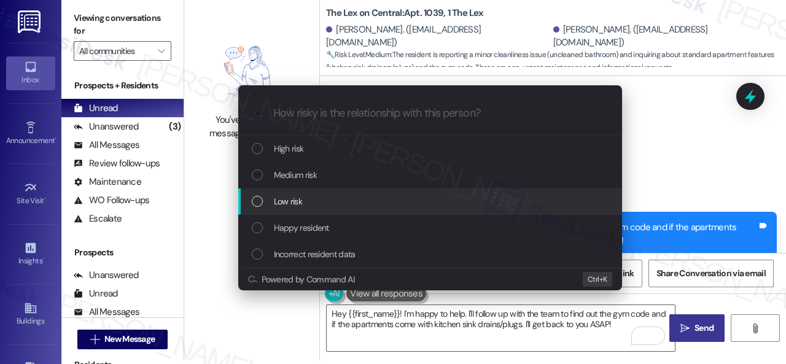
click at [296, 203] on span "Low risk" at bounding box center [288, 202] width 28 height 14
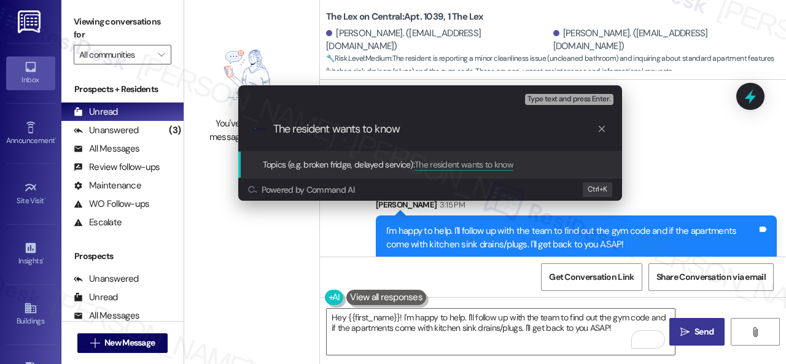
scroll to position [633, 0]
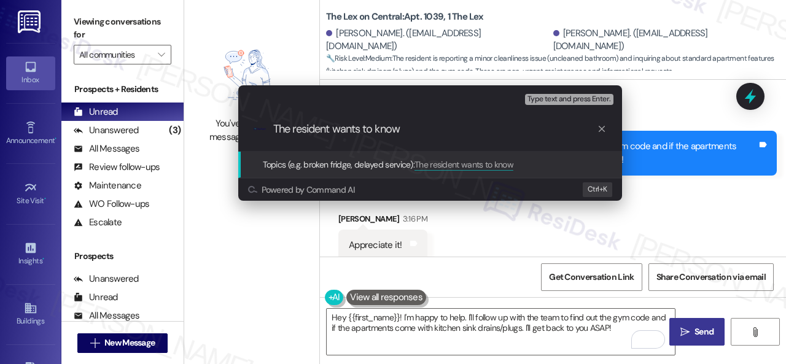
paste input "the gym code and if the apartments come with kitchen sink drains/plugs."
type input "The resident wants to know the gym code and if the apartments come with kitchen…"
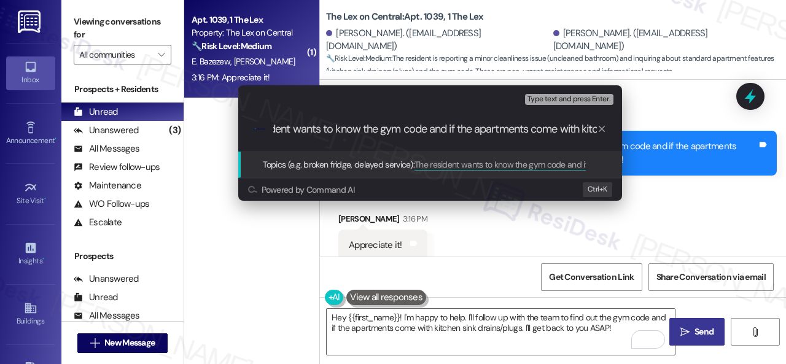
scroll to position [0, 0]
drag, startPoint x: 292, startPoint y: 128, endPoint x: 270, endPoint y: 128, distance: 22.1
click at [270, 128] on div ".cls-1{fill:#0a055f;}.cls-2{fill:#0cc4c4;} resideskLogoBlueOrange The resident …" at bounding box center [430, 129] width 384 height 44
click at [440, 124] on input "The resident wants to know the gym code and if the apartments come with kitchen…" at bounding box center [435, 129] width 324 height 13
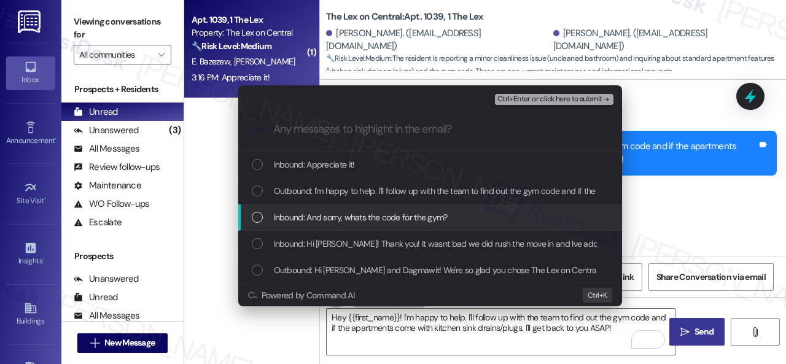
click at [317, 216] on span "Inbound: And sorry, whats the code for the gym?" at bounding box center [361, 218] width 174 height 14
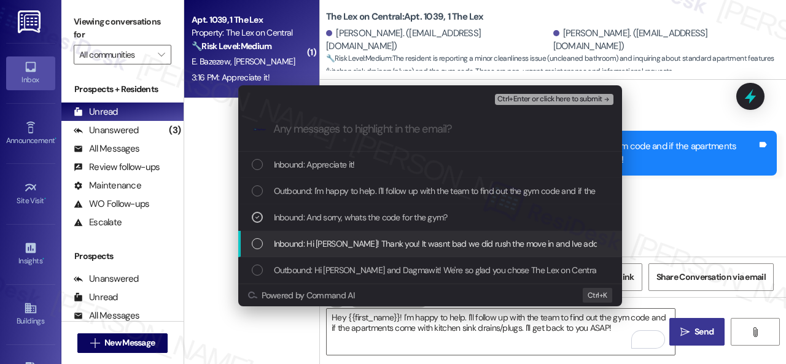
click at [330, 243] on span "Inbound: Hi Sarah! Thank you! It wasnt bad we did rush the move in and Ive addr…" at bounding box center [734, 244] width 921 height 14
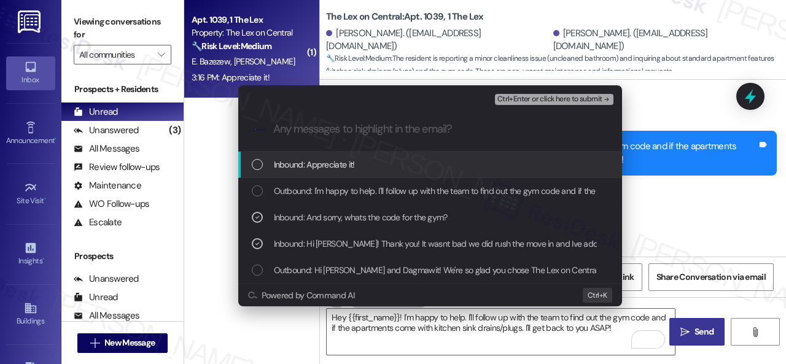
drag, startPoint x: 524, startPoint y: 96, endPoint x: 531, endPoint y: 96, distance: 6.8
click at [527, 96] on span "Ctrl+Enter or click here to submit" at bounding box center [549, 99] width 105 height 9
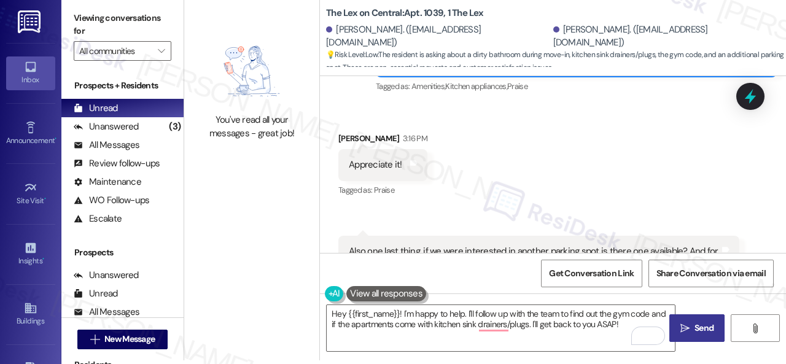
scroll to position [660, 0]
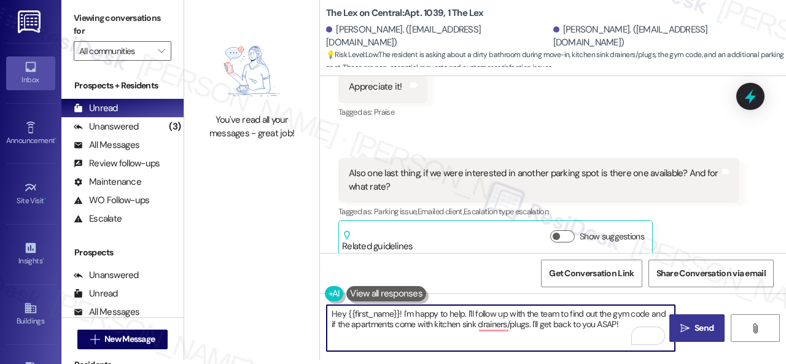
drag, startPoint x: 625, startPoint y: 324, endPoint x: 208, endPoint y: 312, distance: 417.1
click at [225, 317] on div "You've read all your messages - great job! The Lex on Central: Apt. 1039, 1 The…" at bounding box center [485, 178] width 602 height 364
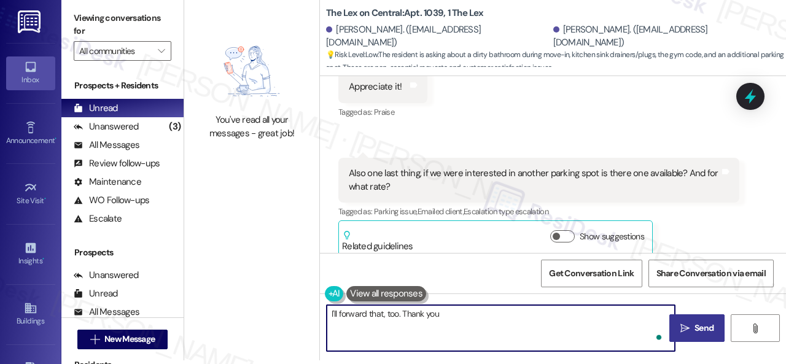
type textarea "I'll forward that, too. Thank you."
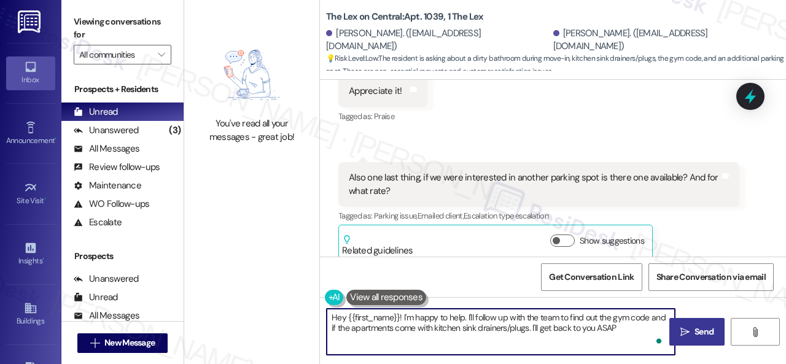
type textarea "Hey {{first_name}}! I'm happy to help. I'll follow up with the team to find out…"
click at [454, 263] on div "Get Conversation Link Share Conversation via email" at bounding box center [553, 277] width 466 height 41
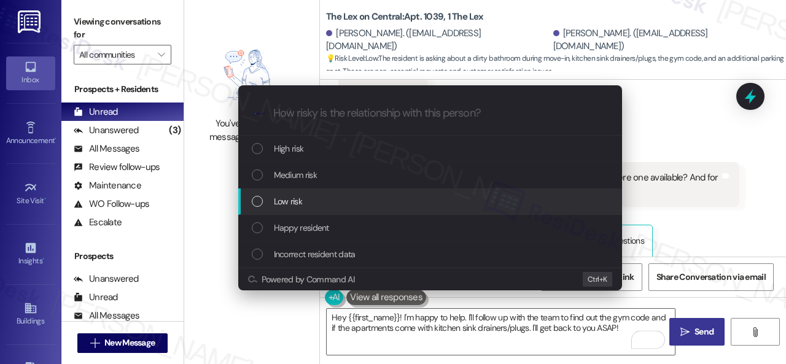
click at [296, 197] on span "Low risk" at bounding box center [288, 202] width 28 height 14
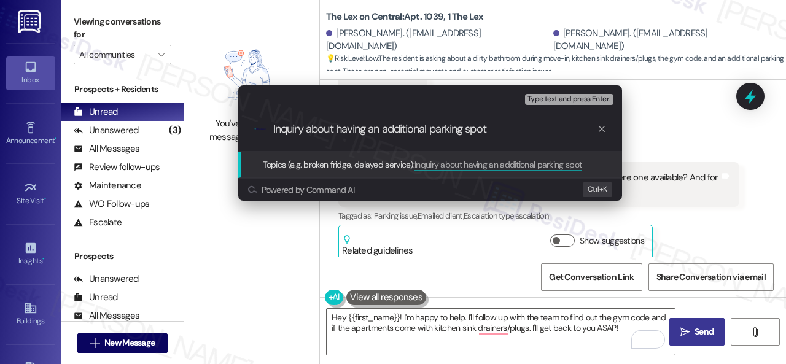
type input "Inquiry about having an additional parking spot."
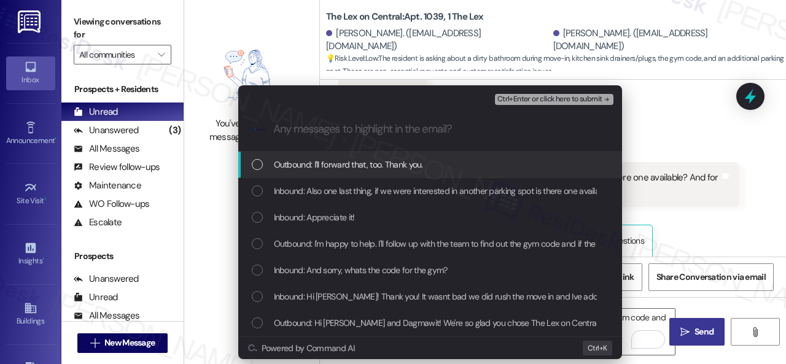
click at [296, 197] on span "Inbound: Also one last thing, if we were interested in another parking spot is …" at bounding box center [478, 191] width 409 height 14
click at [528, 96] on span "Ctrl+Enter or click here to submit" at bounding box center [549, 99] width 105 height 9
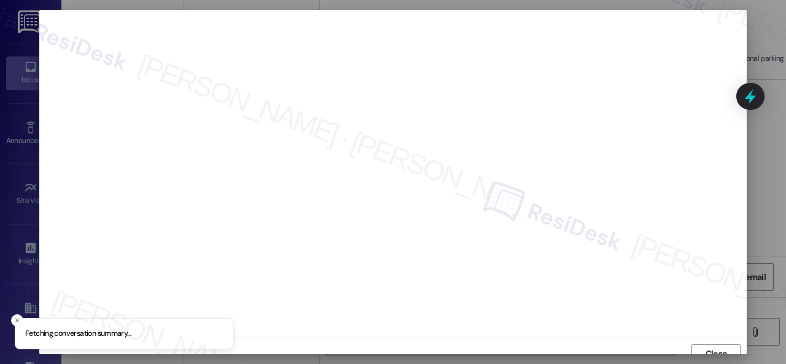
scroll to position [9, 0]
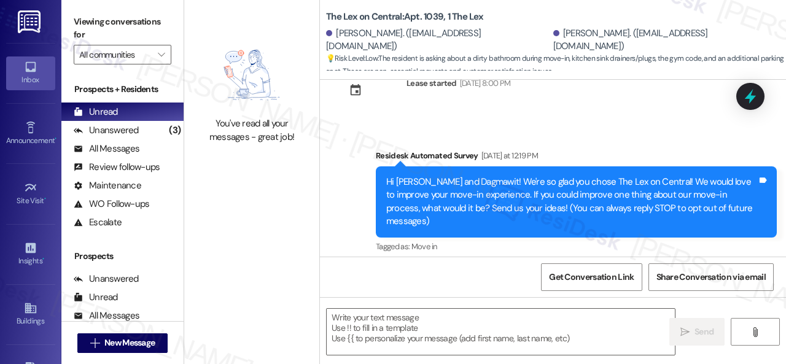
type textarea "Fetching suggested responses. Please feel free to read through the conversation…"
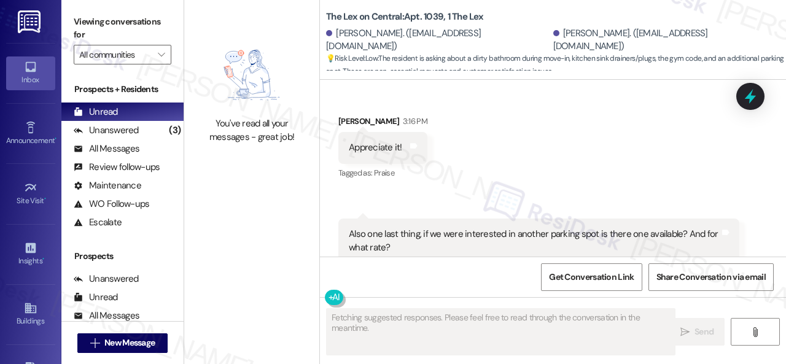
scroll to position [660, 0]
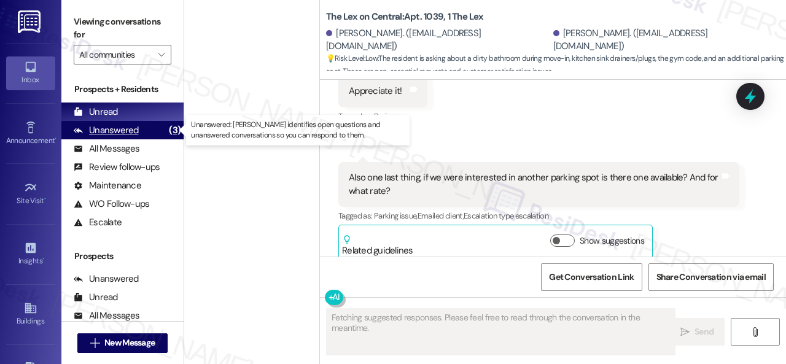
click at [120, 133] on div "Unanswered" at bounding box center [106, 130] width 65 height 13
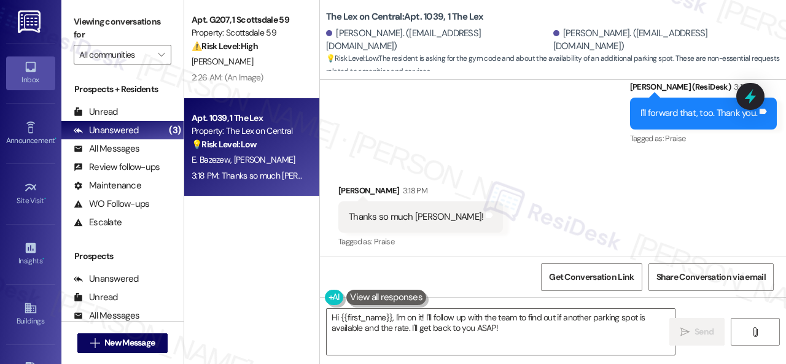
scroll to position [1216, 0]
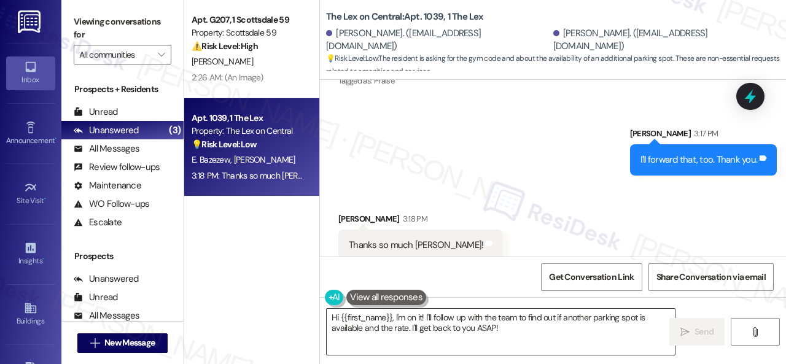
click at [421, 324] on textarea "Hi {{first_name}}, I'm on it! I'll follow up with the team to find out if anoth…" at bounding box center [501, 332] width 348 height 46
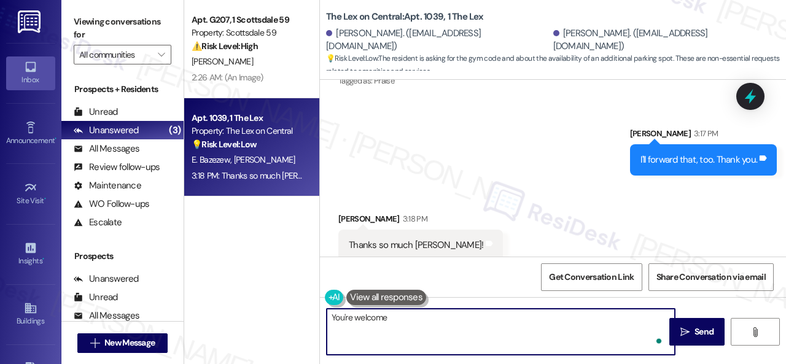
type textarea "You're welcome."
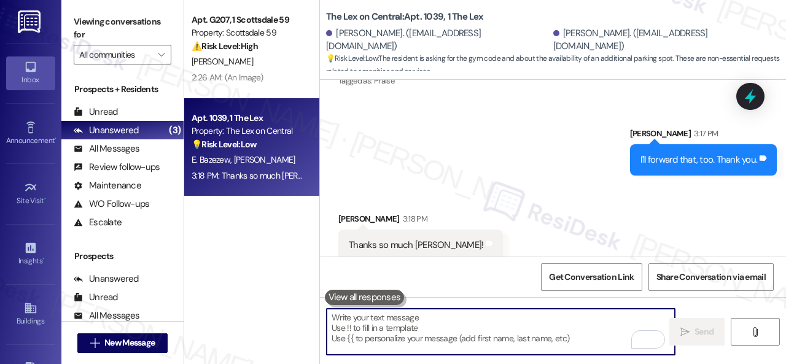
scroll to position [1215, 0]
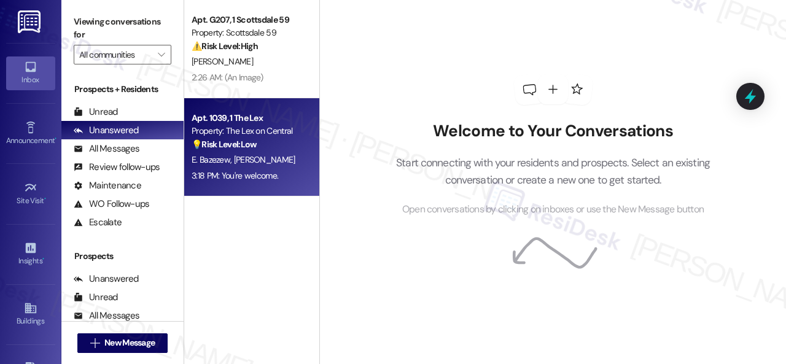
click at [280, 159] on div "E. Bazezew D. Degefe" at bounding box center [248, 159] width 116 height 15
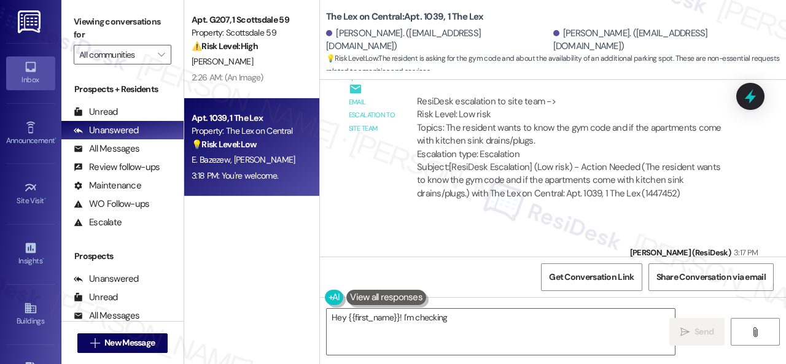
scroll to position [860, 0]
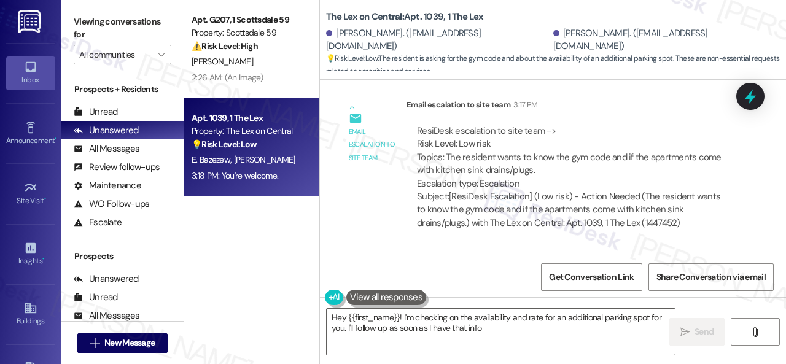
type textarea "Hey {{first_name}}! I'm checking on the availability and rate for an additional…"
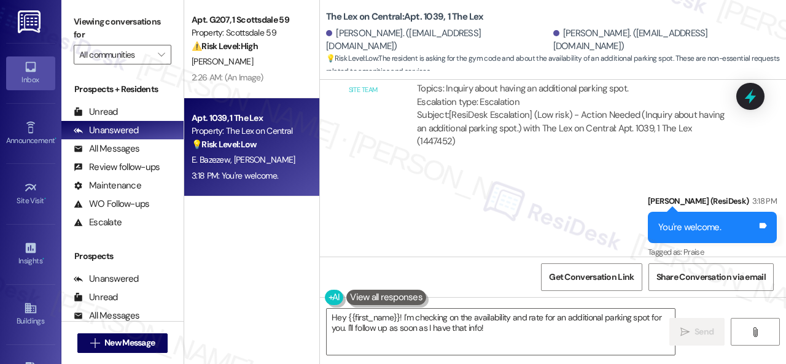
scroll to position [4, 0]
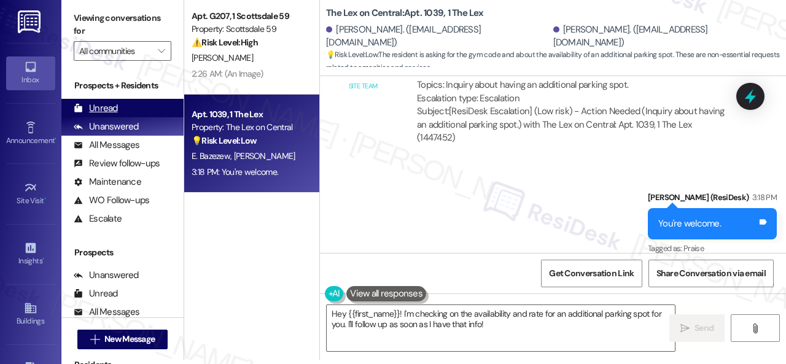
click at [102, 107] on div "Unread" at bounding box center [96, 108] width 44 height 13
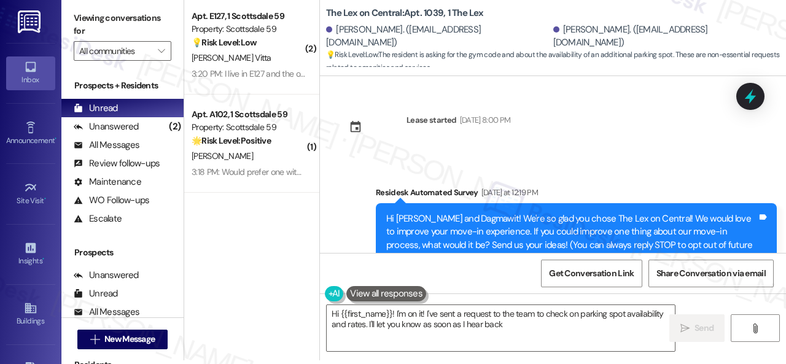
type textarea "Hi {{first_name}}! I'm on it! I've sent a request to the team to check on parki…"
